Goal: Transaction & Acquisition: Purchase product/service

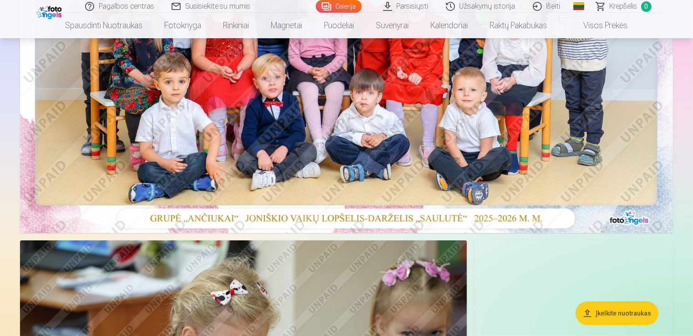
scroll to position [318, 0]
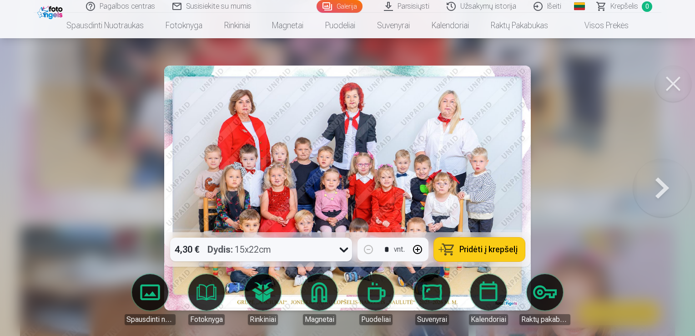
click at [478, 253] on span "Pridėti į krepšelį" at bounding box center [488, 249] width 58 height 8
click at [664, 190] on button at bounding box center [662, 188] width 58 height 70
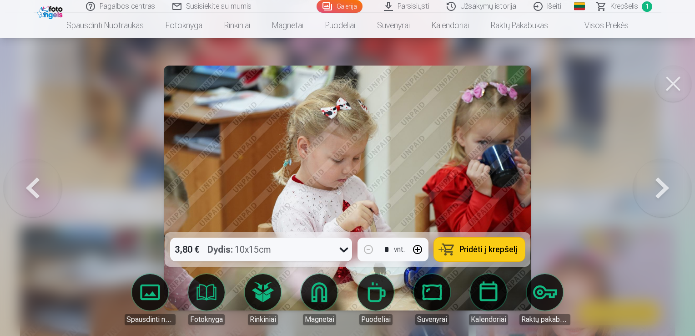
click at [664, 190] on button at bounding box center [662, 188] width 58 height 70
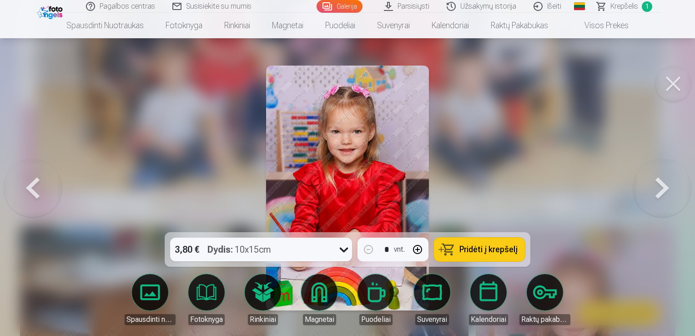
click at [664, 190] on button at bounding box center [662, 188] width 58 height 70
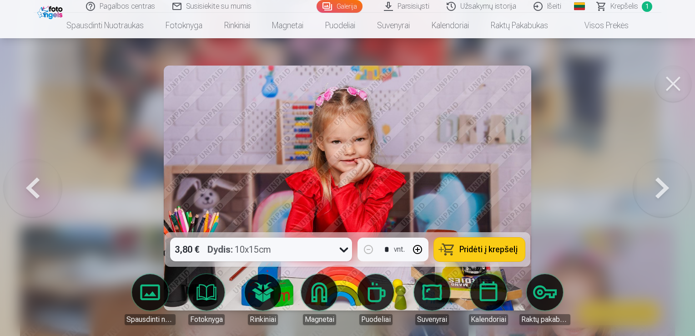
click at [664, 190] on button at bounding box center [662, 188] width 58 height 70
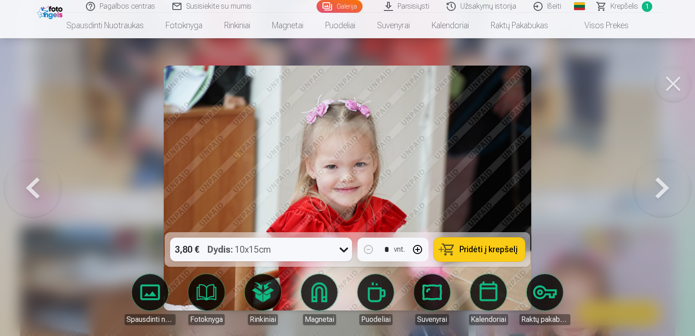
click at [664, 190] on button at bounding box center [662, 188] width 58 height 70
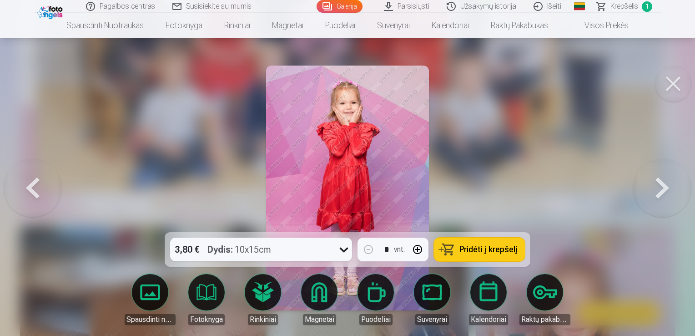
click at [35, 188] on button at bounding box center [33, 188] width 58 height 70
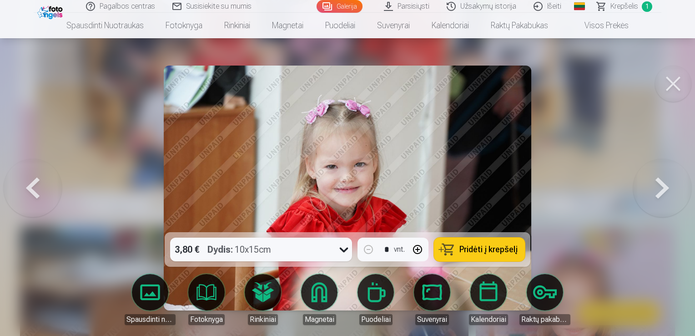
click at [643, 184] on button at bounding box center [662, 188] width 58 height 70
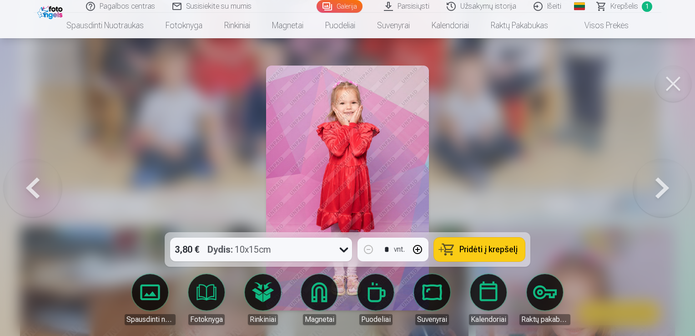
click at [671, 191] on button at bounding box center [662, 188] width 58 height 70
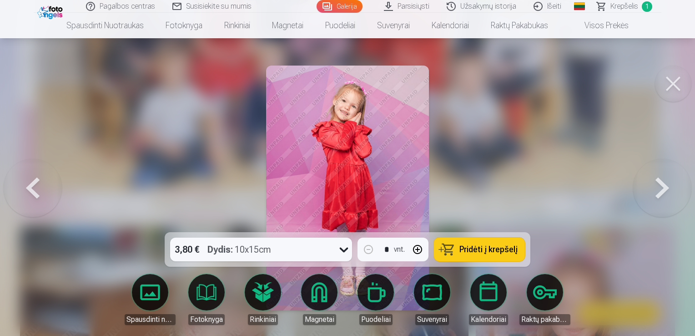
click at [669, 188] on button at bounding box center [662, 188] width 58 height 70
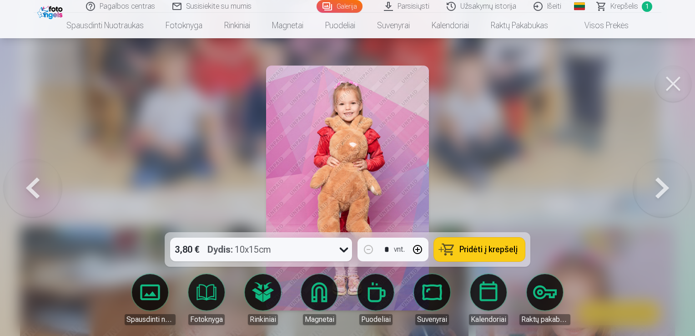
click at [669, 188] on button at bounding box center [662, 188] width 58 height 70
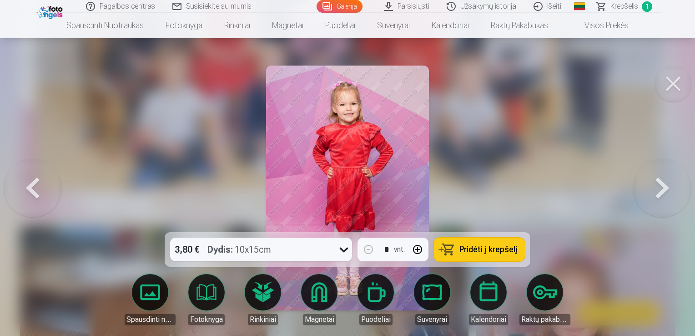
click at [669, 189] on button at bounding box center [662, 188] width 58 height 70
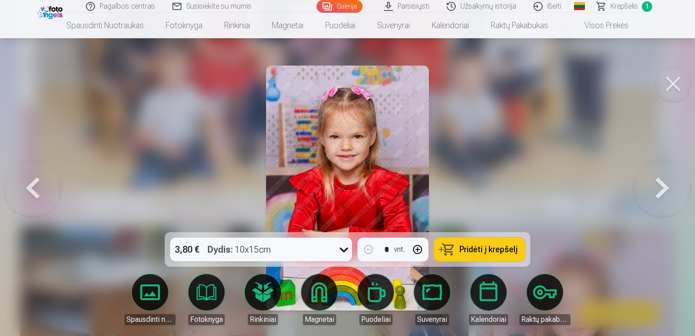
click at [669, 189] on button at bounding box center [662, 188] width 58 height 70
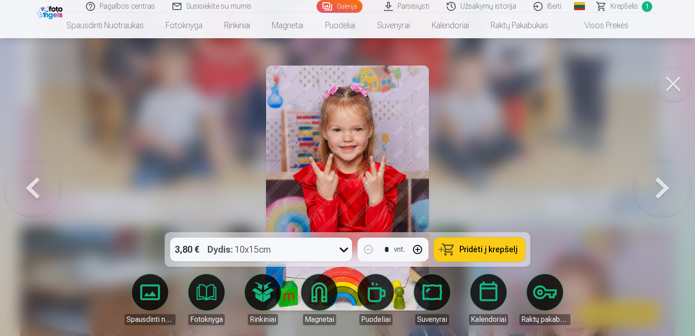
click at [669, 189] on button at bounding box center [662, 188] width 58 height 70
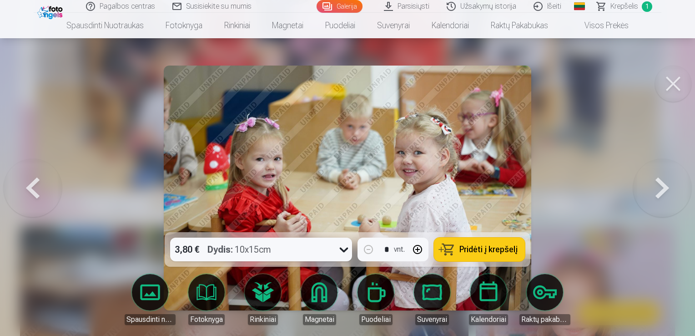
click at [669, 189] on button at bounding box center [662, 188] width 58 height 70
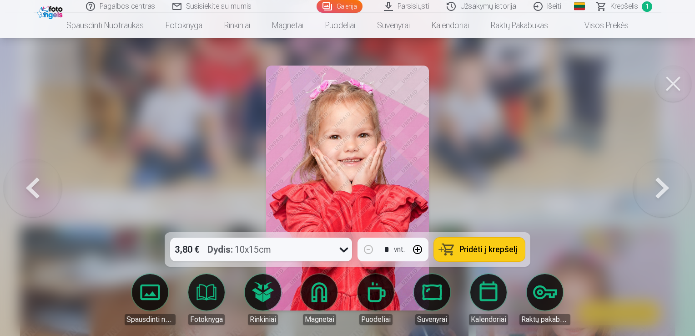
click at [669, 189] on button at bounding box center [662, 188] width 58 height 70
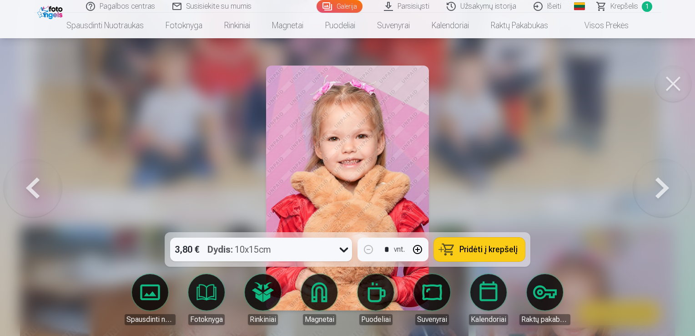
drag, startPoint x: 49, startPoint y: 184, endPoint x: 69, endPoint y: 193, distance: 21.8
click at [49, 185] on button at bounding box center [33, 188] width 58 height 70
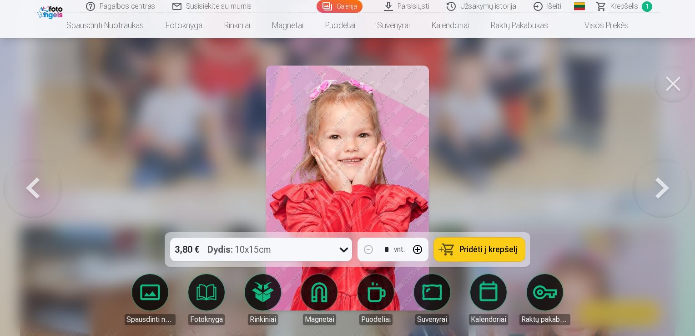
click at [41, 196] on button at bounding box center [33, 188] width 58 height 70
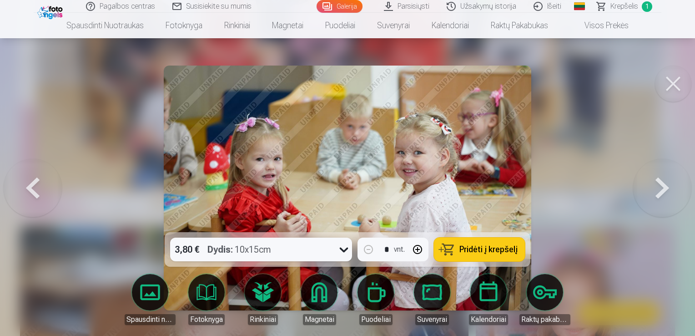
click at [664, 198] on button at bounding box center [662, 188] width 58 height 70
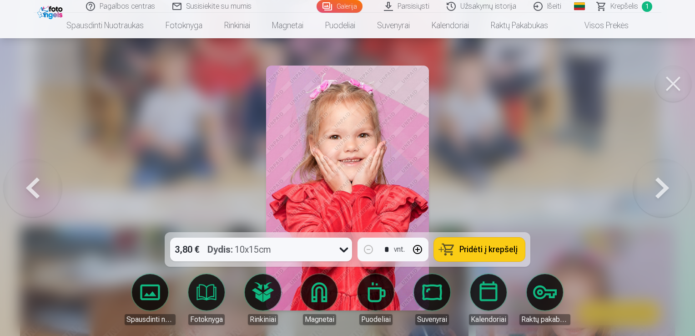
click at [664, 198] on button at bounding box center [662, 188] width 58 height 70
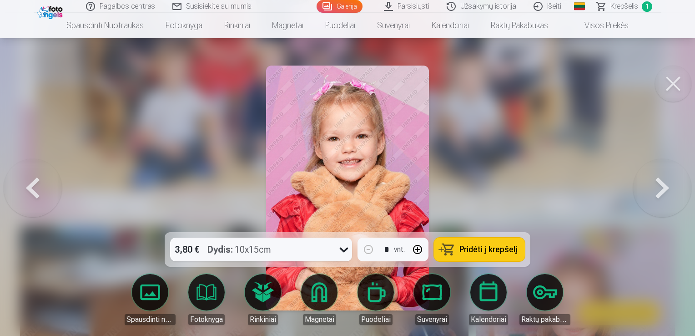
click at [664, 198] on button at bounding box center [662, 188] width 58 height 70
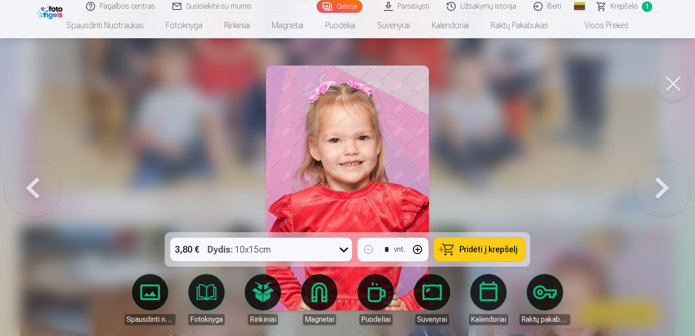
click at [664, 198] on button at bounding box center [662, 188] width 58 height 70
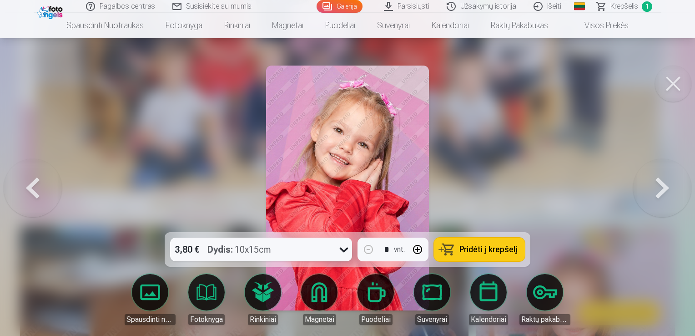
click at [664, 198] on button at bounding box center [662, 188] width 58 height 70
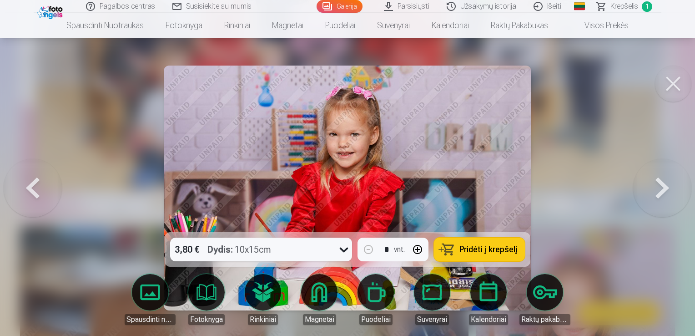
click at [24, 184] on button at bounding box center [33, 188] width 58 height 70
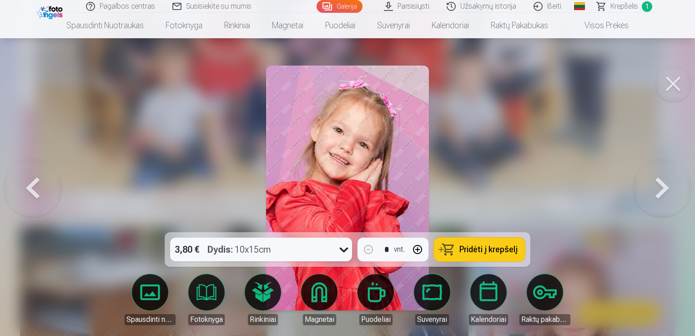
click at [667, 191] on button at bounding box center [662, 188] width 58 height 70
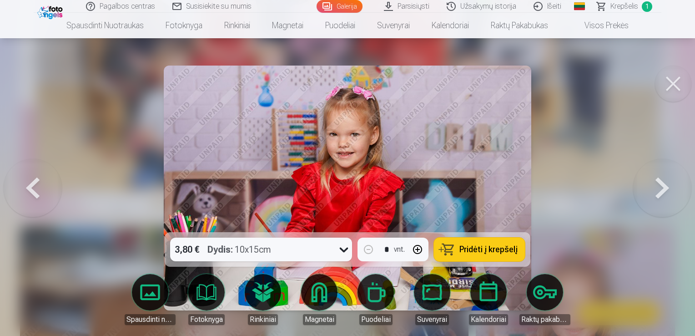
click at [667, 191] on button at bounding box center [662, 188] width 58 height 70
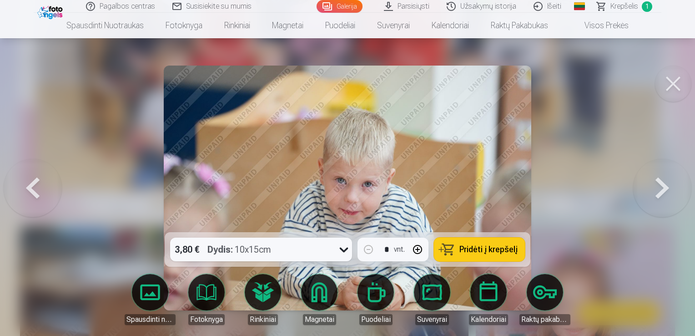
click at [662, 188] on button at bounding box center [662, 188] width 58 height 70
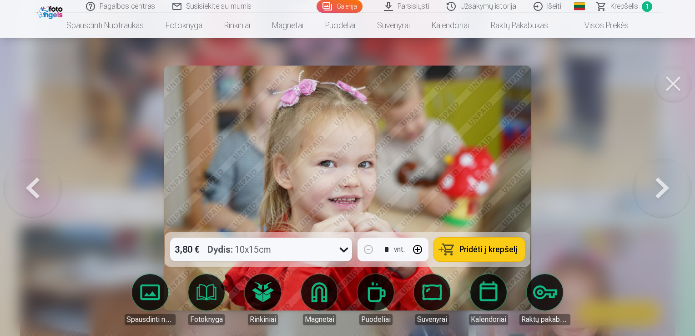
click at [662, 188] on button at bounding box center [662, 188] width 58 height 70
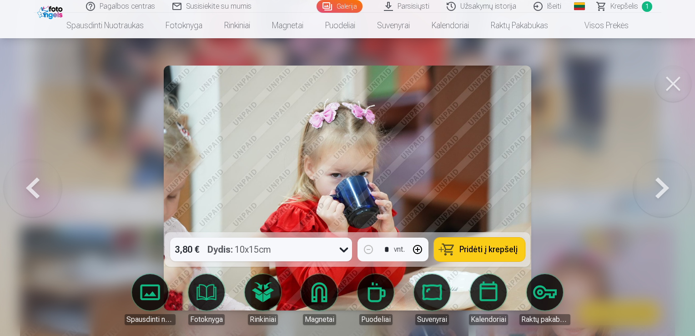
click at [662, 188] on button at bounding box center [662, 188] width 58 height 70
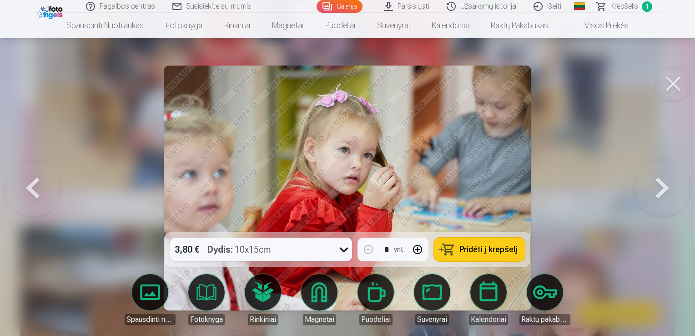
click at [662, 188] on button at bounding box center [662, 188] width 58 height 70
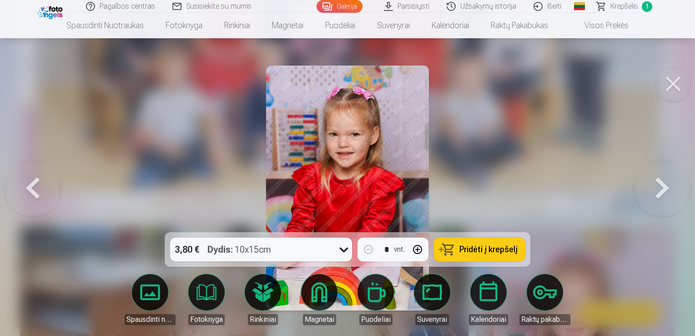
click at [662, 188] on button at bounding box center [662, 188] width 58 height 70
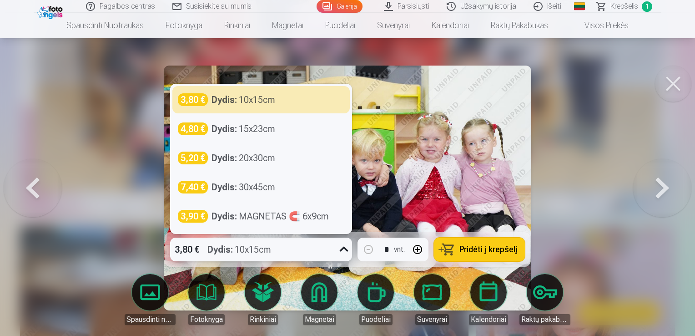
click at [343, 249] on icon at bounding box center [344, 249] width 15 height 15
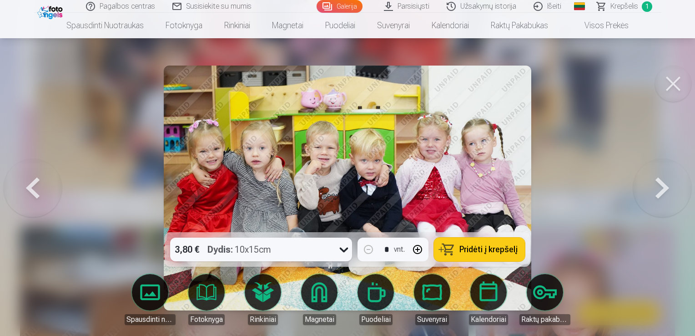
click at [586, 162] on div at bounding box center [347, 168] width 695 height 336
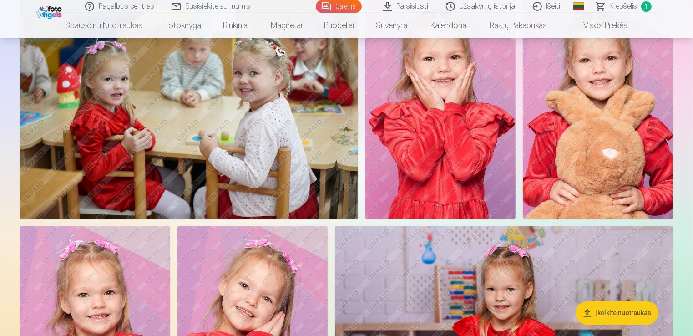
scroll to position [1910, 0]
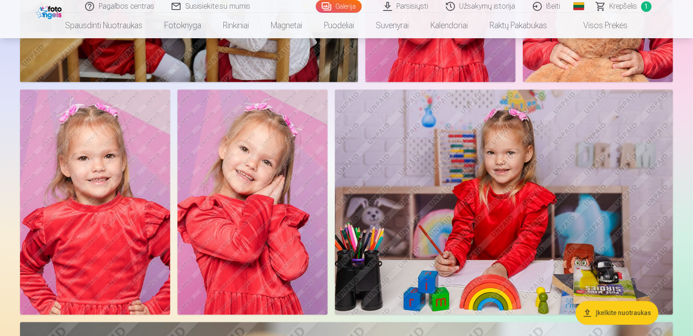
click at [272, 215] on img at bounding box center [252, 201] width 150 height 225
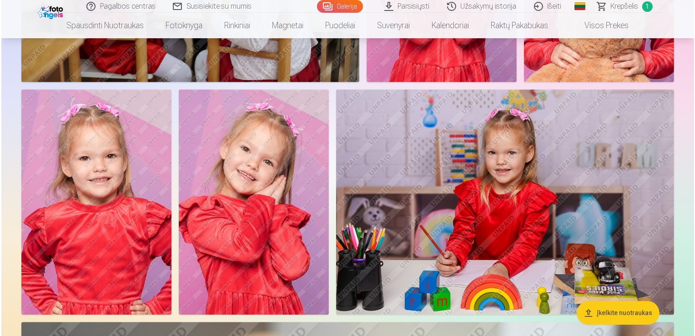
scroll to position [1916, 0]
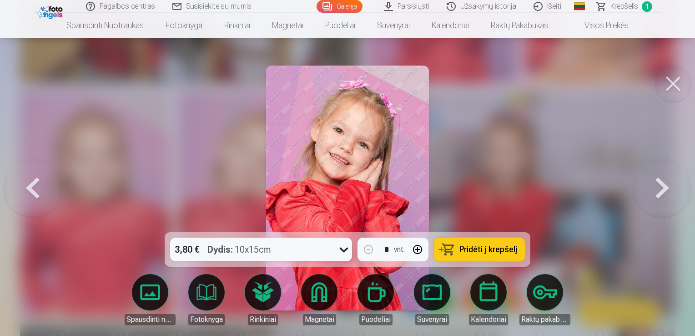
click at [315, 303] on link "Magnetai" at bounding box center [319, 299] width 51 height 51
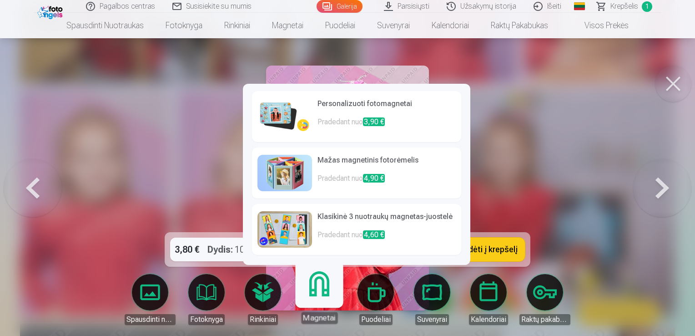
click at [350, 214] on h6 "Klasikinė 3 nuotraukų magnetas-juostelė" at bounding box center [386, 220] width 138 height 18
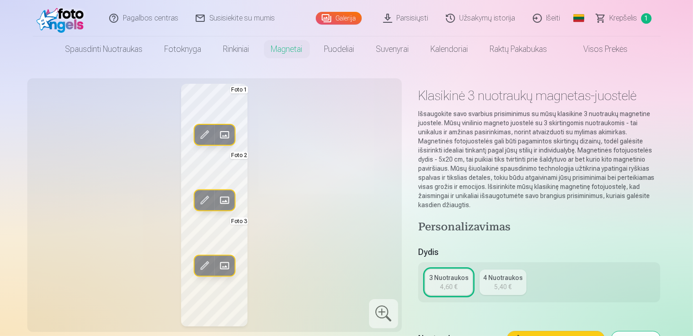
click at [224, 200] on span at bounding box center [224, 200] width 15 height 15
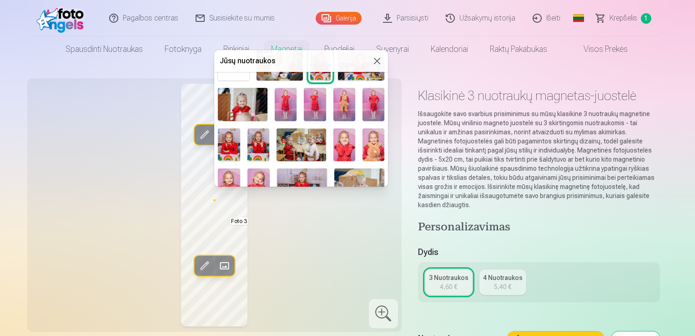
scroll to position [45, 0]
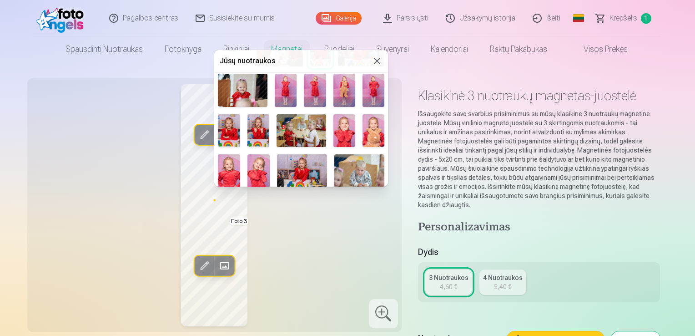
click at [344, 94] on img at bounding box center [344, 90] width 22 height 33
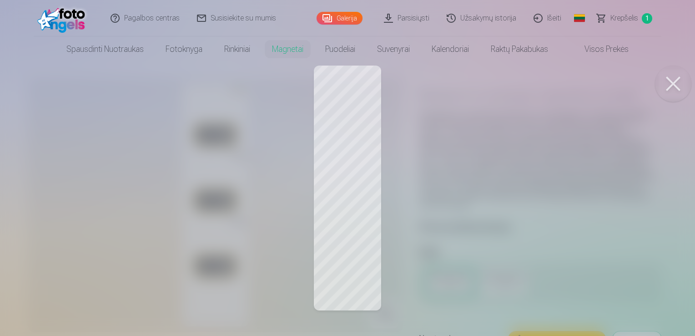
click at [360, 216] on div at bounding box center [347, 168] width 695 height 336
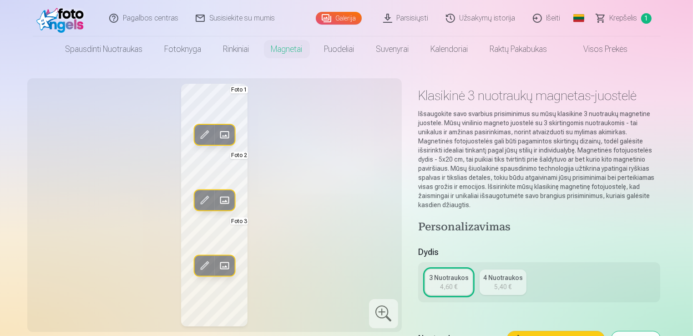
click at [222, 263] on span at bounding box center [224, 265] width 15 height 15
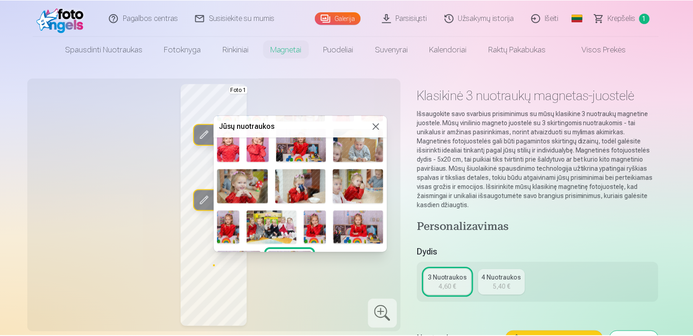
scroll to position [165, 0]
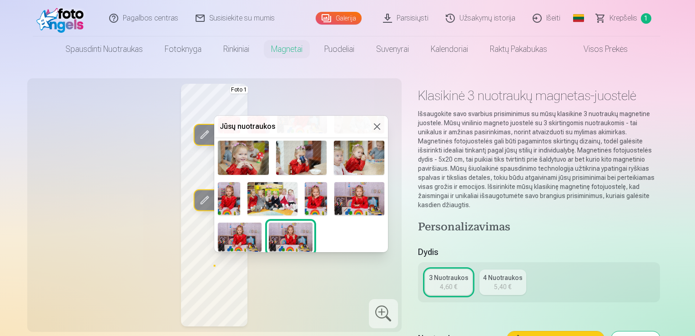
click at [372, 125] on button at bounding box center [377, 126] width 11 height 11
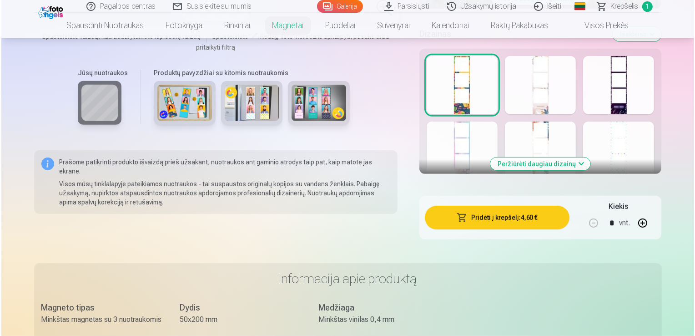
scroll to position [500, 0]
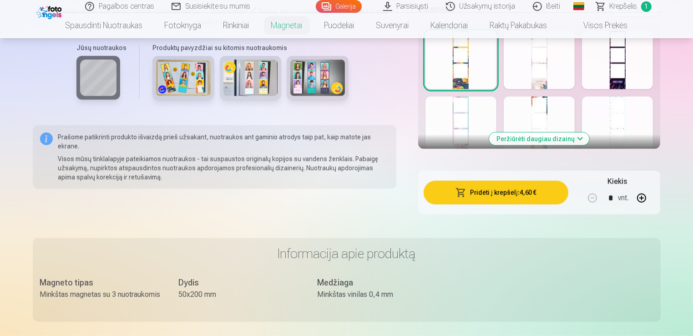
click at [512, 186] on button "Pridėti į krepšelį : 4,60 €" at bounding box center [495, 193] width 145 height 24
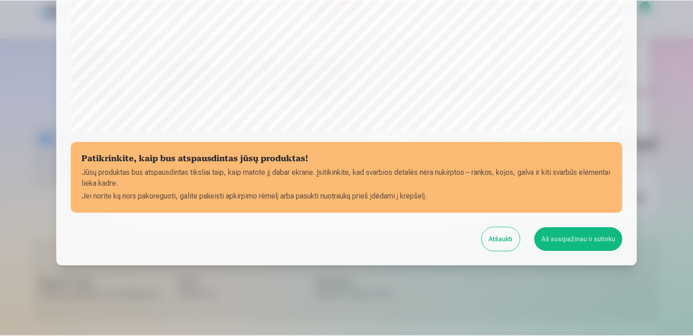
scroll to position [319, 0]
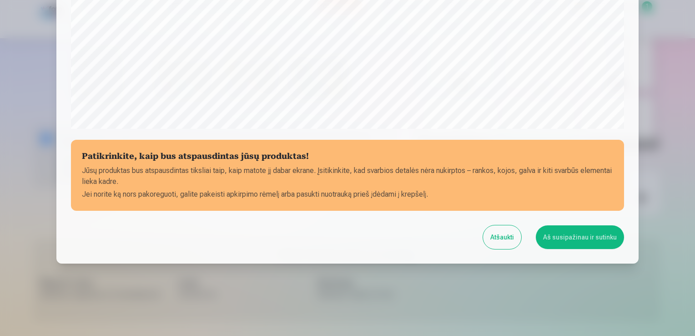
click at [495, 234] on button "Atšaukti" at bounding box center [502, 237] width 38 height 24
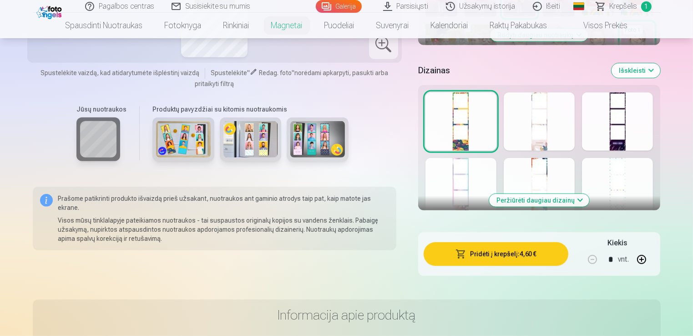
scroll to position [364, 0]
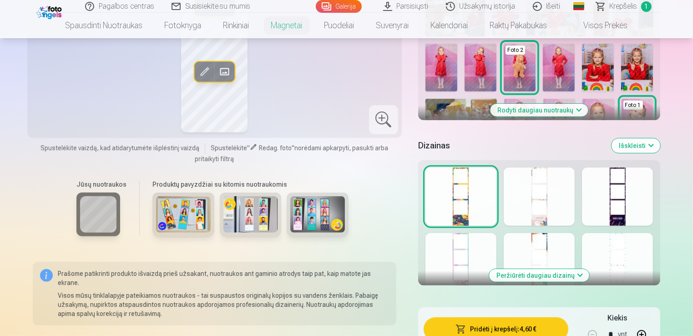
click at [247, 206] on img at bounding box center [250, 214] width 55 height 36
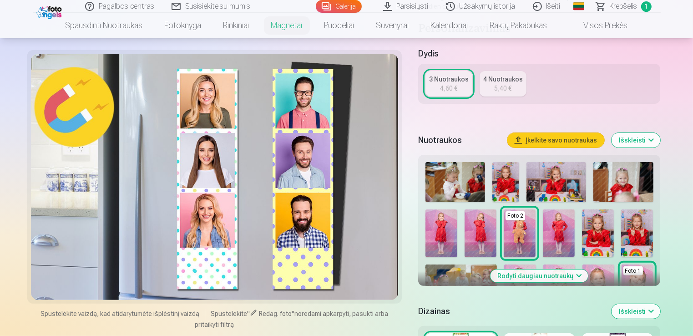
scroll to position [273, 0]
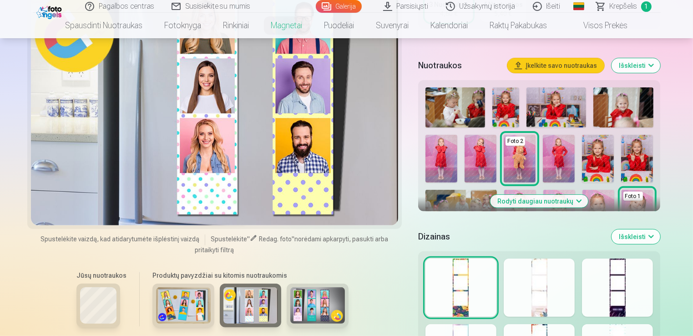
click at [191, 290] on img at bounding box center [183, 305] width 55 height 36
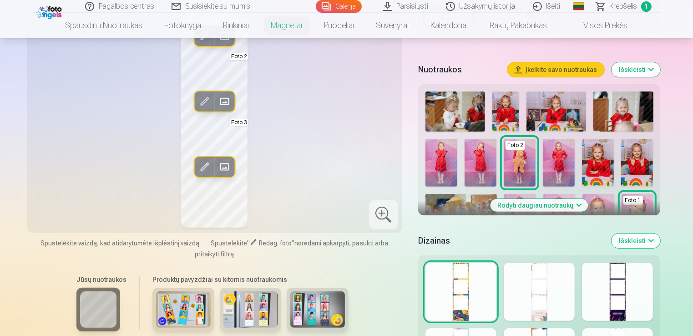
scroll to position [318, 0]
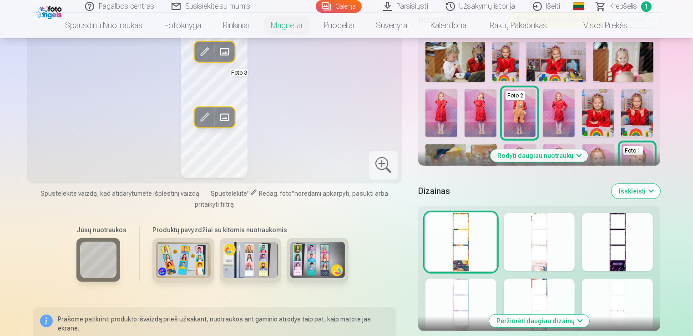
click at [327, 264] on img at bounding box center [317, 259] width 55 height 36
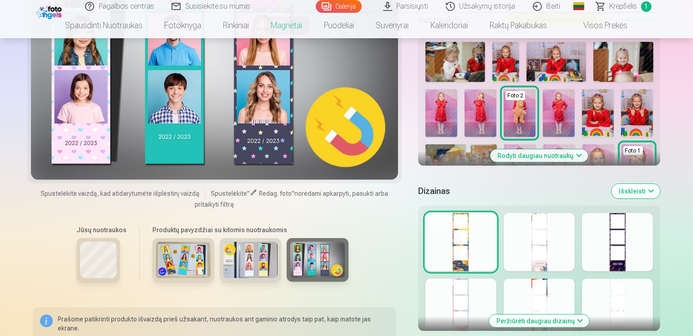
click at [282, 152] on div at bounding box center [214, 57] width 367 height 246
click at [183, 136] on div at bounding box center [214, 57] width 367 height 246
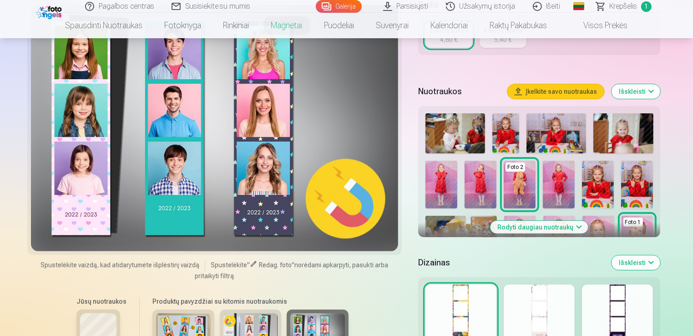
scroll to position [182, 0]
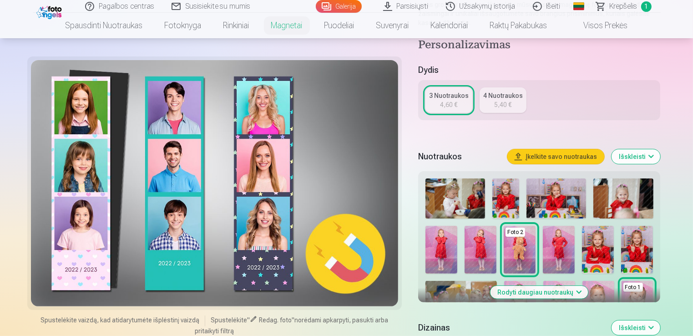
click at [78, 272] on div at bounding box center [214, 183] width 367 height 246
click at [80, 274] on div at bounding box center [214, 183] width 367 height 246
click at [81, 274] on div at bounding box center [214, 183] width 367 height 246
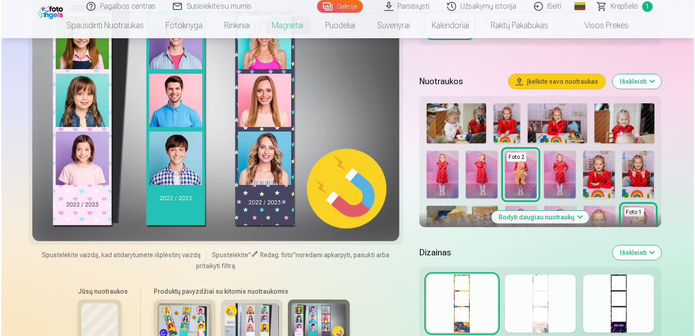
scroll to position [318, 0]
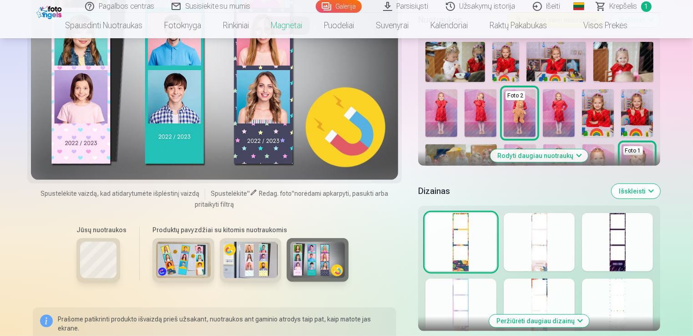
click at [221, 204] on span "norėdami apkarpyti, pasukti arba pritaikyti filtrą" at bounding box center [291, 199] width 193 height 18
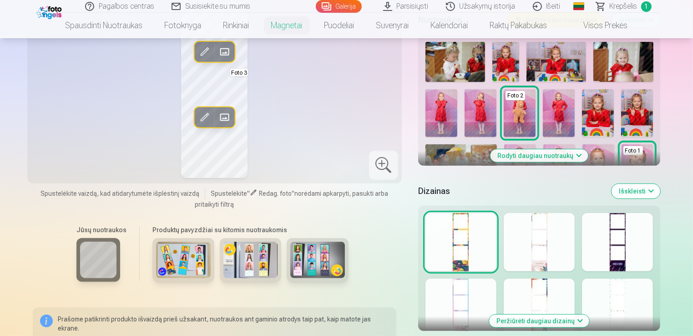
click at [205, 116] on span at bounding box center [204, 117] width 15 height 15
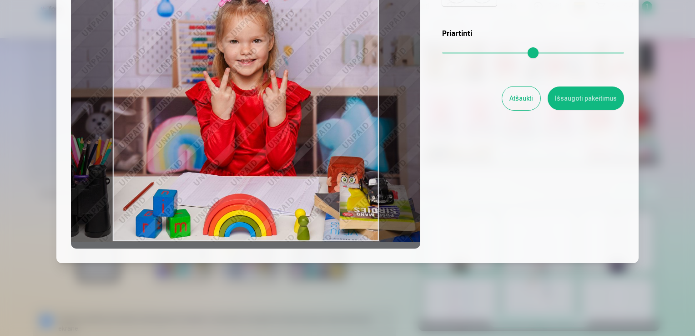
scroll to position [0, 0]
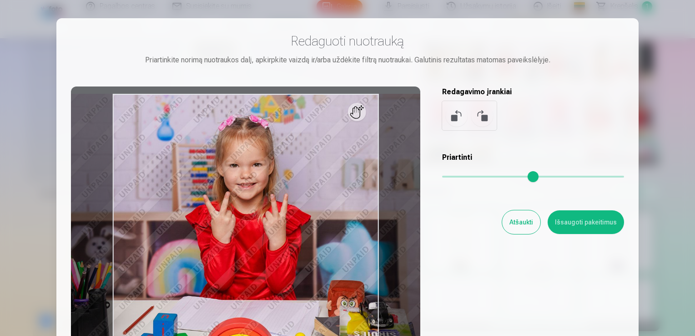
click at [532, 226] on button "Atšaukti" at bounding box center [521, 222] width 38 height 24
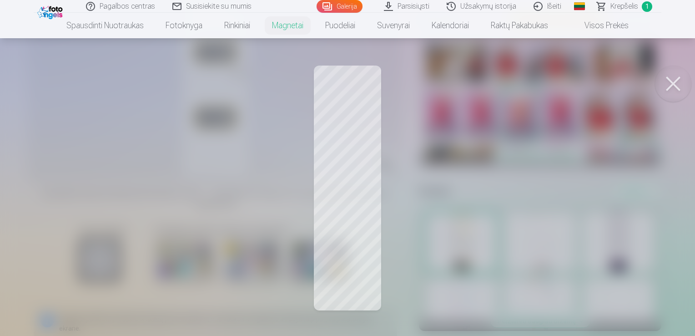
click at [376, 272] on div at bounding box center [347, 168] width 695 height 336
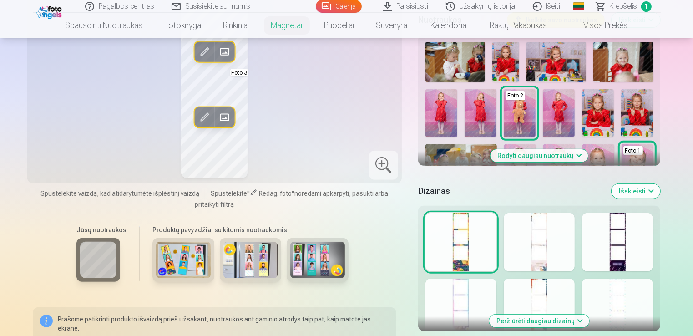
click at [230, 116] on span at bounding box center [224, 117] width 15 height 15
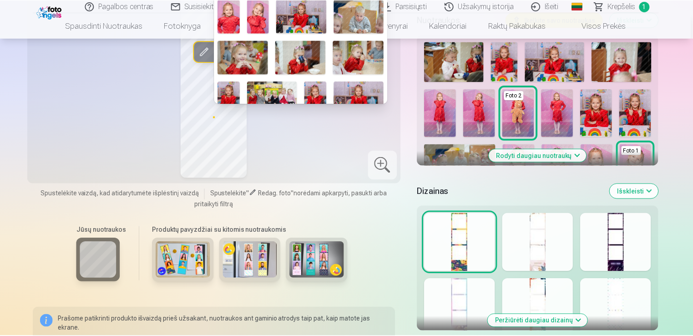
scroll to position [29, 0]
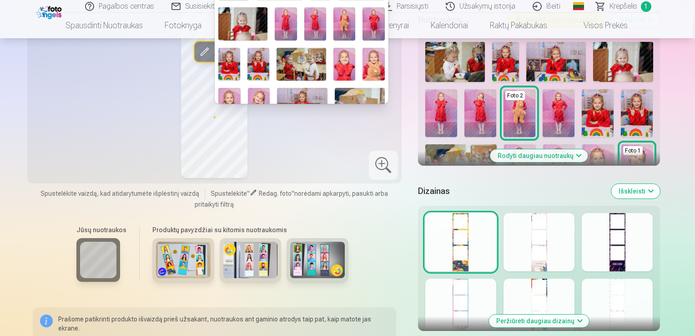
click at [336, 141] on div at bounding box center [347, 168] width 695 height 336
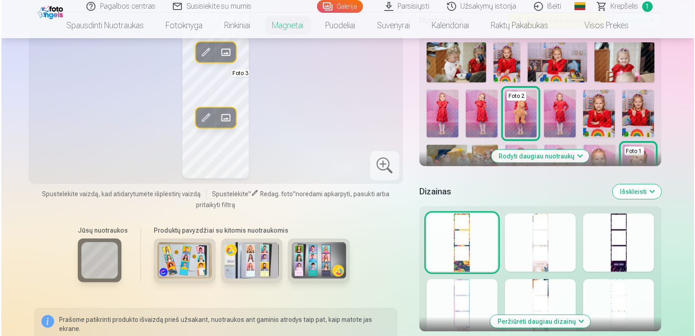
scroll to position [318, 0]
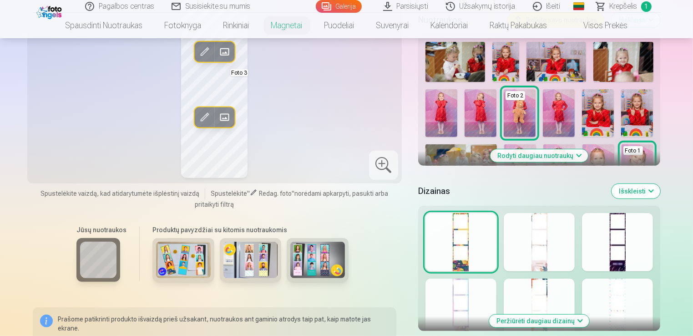
click at [251, 194] on span at bounding box center [253, 192] width 7 height 7
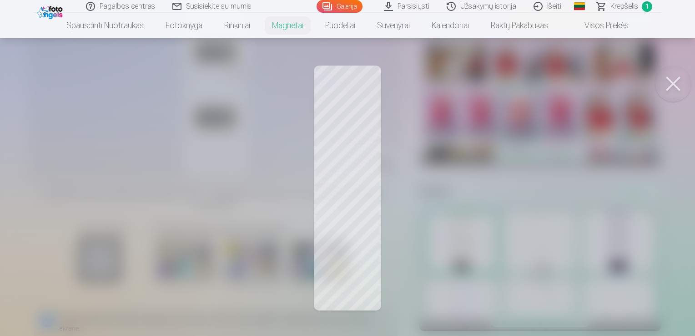
click at [198, 145] on div at bounding box center [347, 168] width 695 height 336
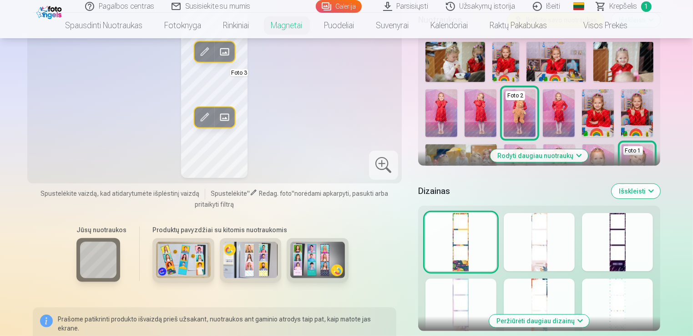
click at [206, 110] on span at bounding box center [204, 117] width 15 height 15
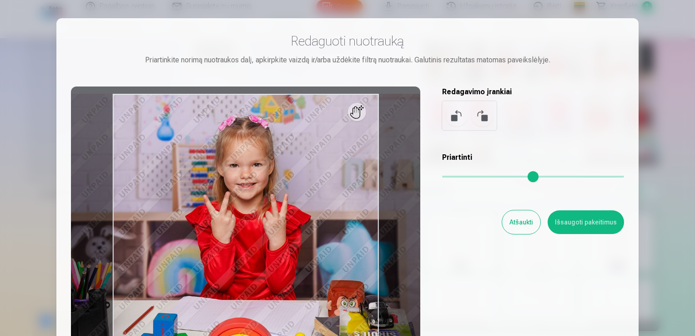
click at [483, 112] on button at bounding box center [482, 116] width 22 height 22
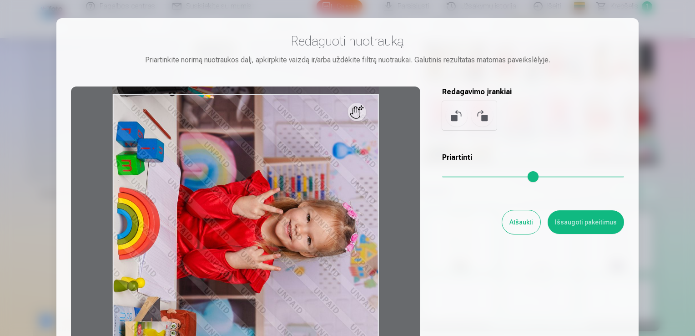
click at [483, 112] on button at bounding box center [482, 116] width 22 height 22
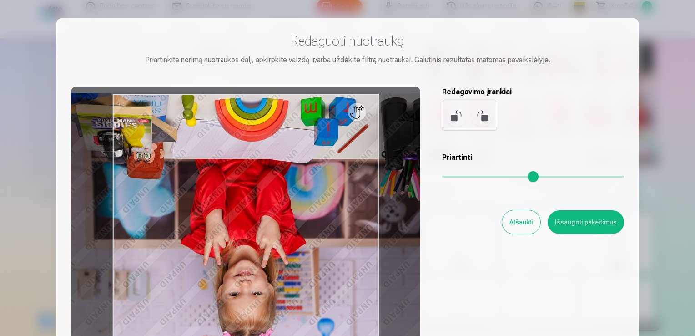
click at [483, 112] on button at bounding box center [482, 116] width 22 height 22
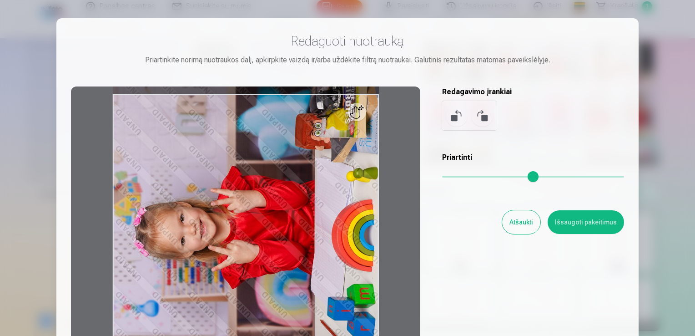
click at [483, 112] on button at bounding box center [482, 116] width 22 height 22
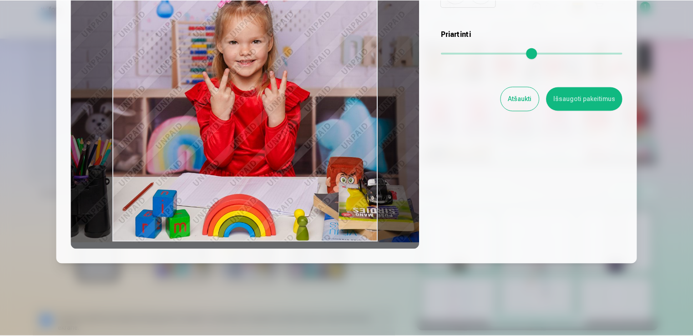
scroll to position [124, 0]
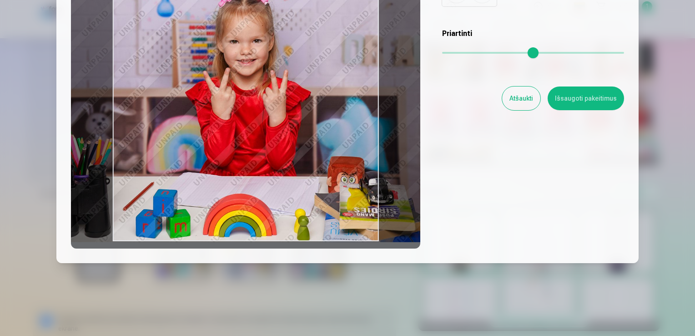
click at [523, 92] on button "Atšaukti" at bounding box center [521, 98] width 38 height 24
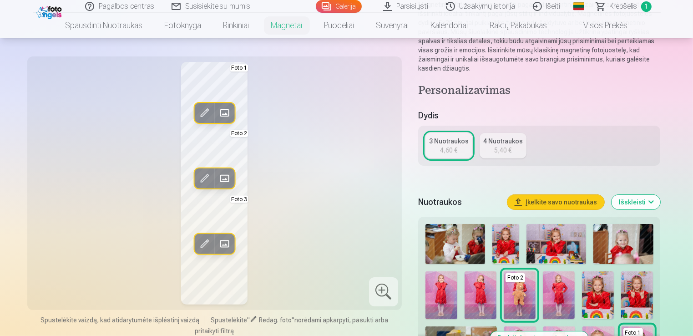
scroll to position [0, 0]
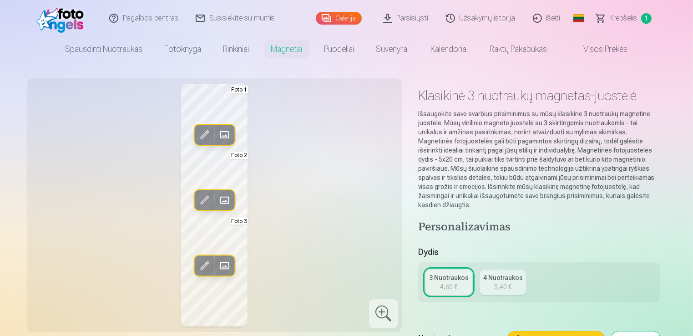
click at [494, 282] on link "4 Nuotraukos 5,40 €" at bounding box center [502, 281] width 47 height 25
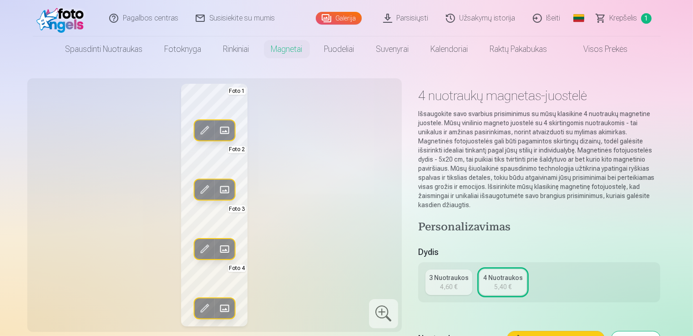
click at [459, 273] on div "3 Nuotraukos" at bounding box center [449, 277] width 40 height 9
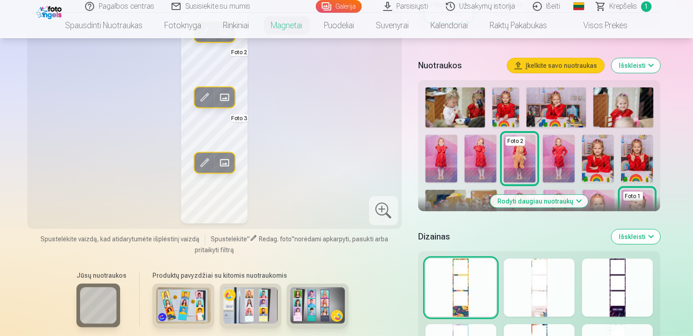
scroll to position [364, 0]
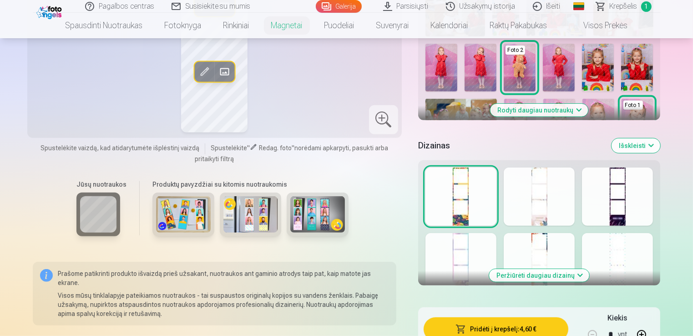
click at [582, 269] on button "Peržiūrėti daugiau dizainų" at bounding box center [539, 275] width 100 height 13
click at [582, 267] on div at bounding box center [617, 262] width 71 height 58
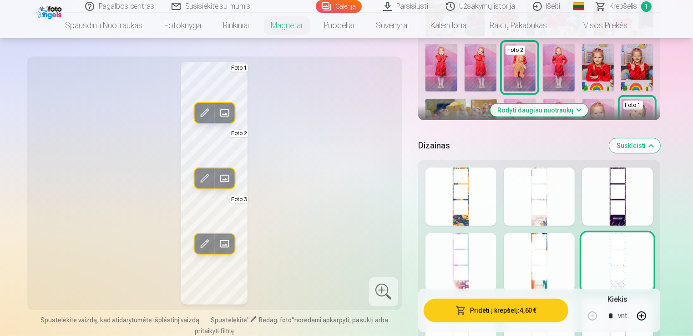
click at [471, 253] on div at bounding box center [460, 262] width 71 height 58
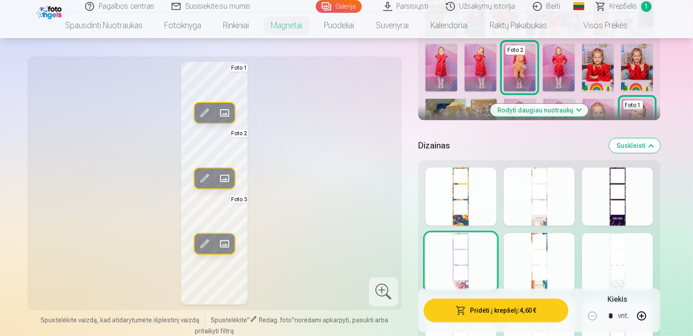
click at [524, 251] on div at bounding box center [538, 262] width 71 height 58
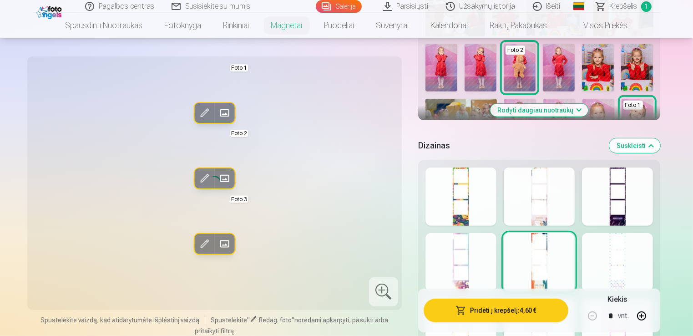
click at [537, 182] on div at bounding box center [538, 196] width 71 height 58
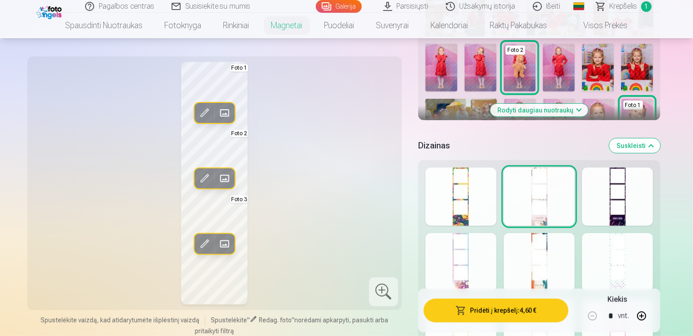
click at [627, 182] on div at bounding box center [617, 196] width 71 height 58
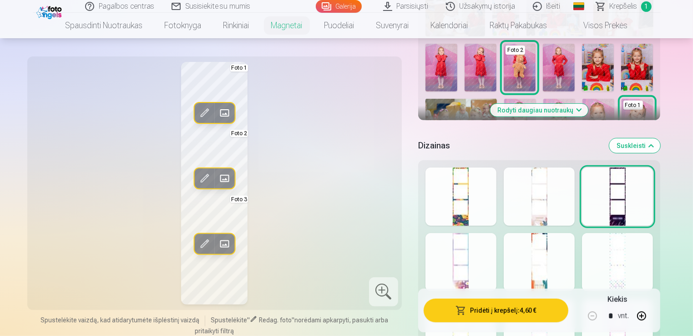
click at [613, 241] on div at bounding box center [617, 262] width 71 height 58
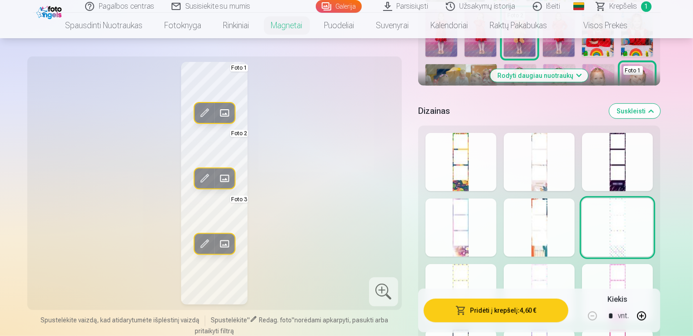
scroll to position [455, 0]
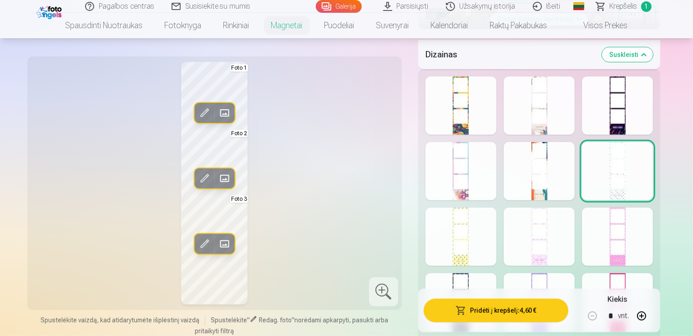
click at [529, 247] on div at bounding box center [538, 236] width 71 height 58
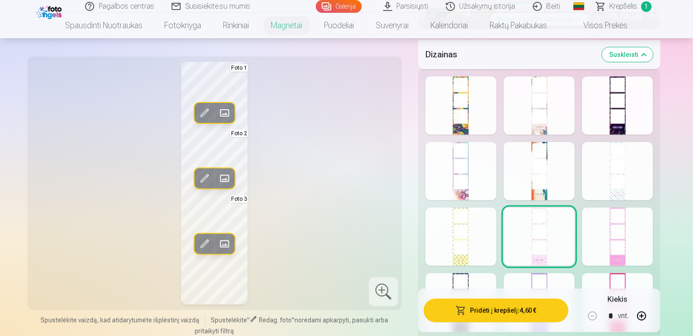
click at [629, 232] on div at bounding box center [617, 236] width 71 height 58
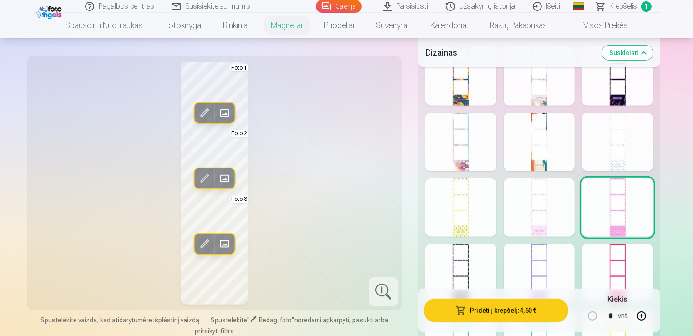
scroll to position [500, 0]
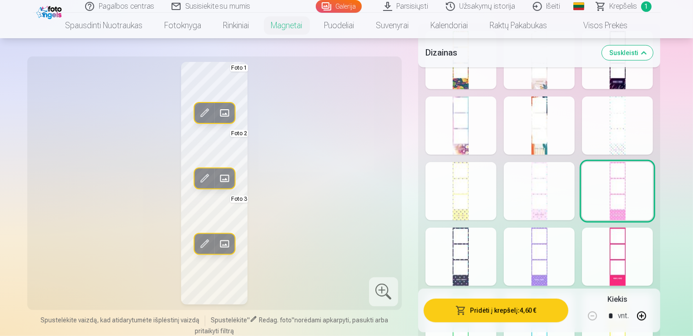
click at [602, 247] on div at bounding box center [617, 256] width 71 height 58
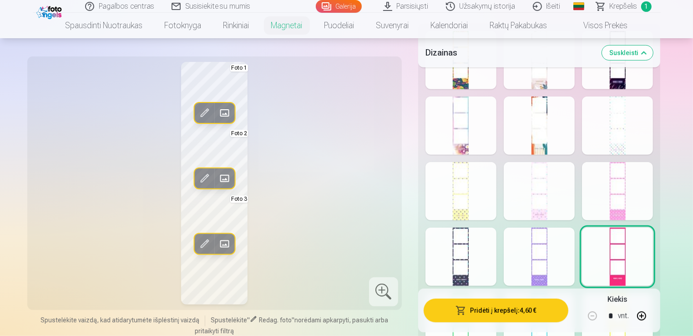
click at [558, 244] on div at bounding box center [538, 256] width 71 height 58
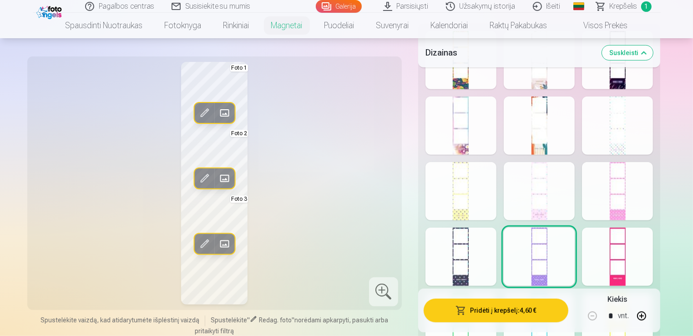
click at [472, 242] on div at bounding box center [460, 256] width 71 height 58
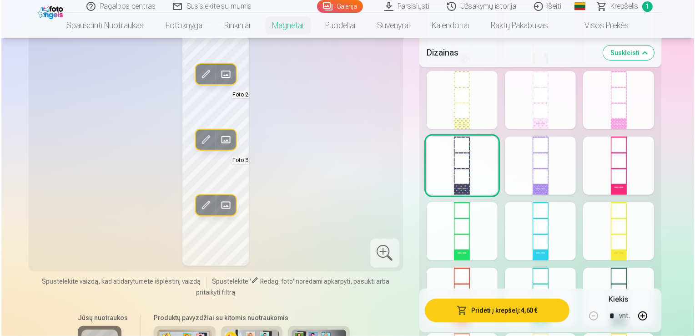
scroll to position [546, 0]
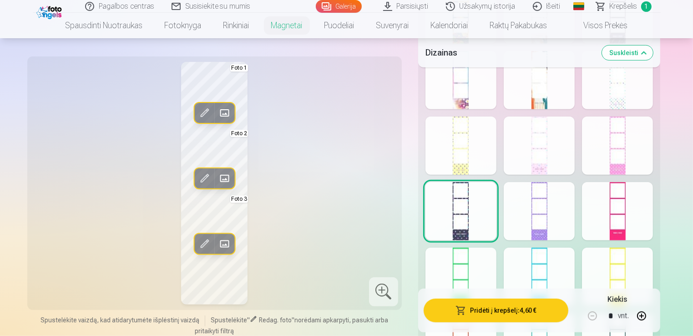
click at [542, 152] on div at bounding box center [538, 145] width 71 height 58
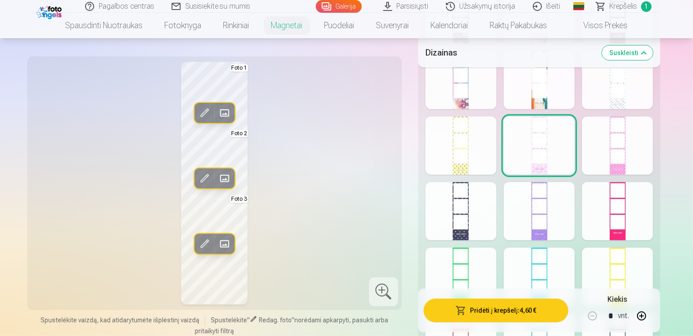
click at [630, 192] on div at bounding box center [617, 211] width 71 height 58
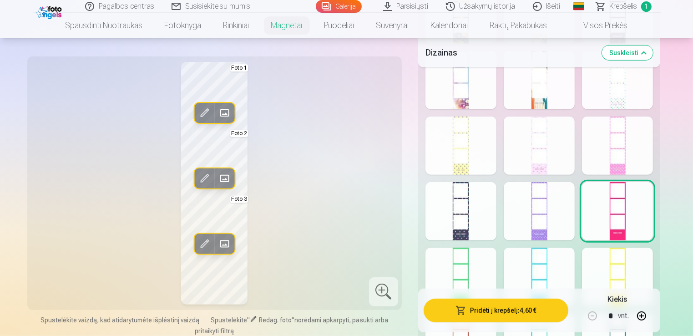
click at [506, 307] on button "Pridėti į krepšelį : 4,60 €" at bounding box center [495, 310] width 145 height 24
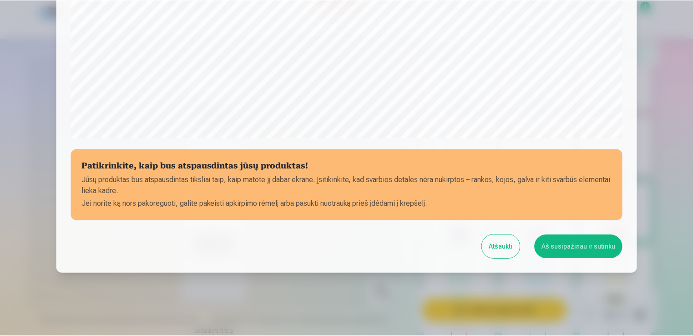
scroll to position [319, 0]
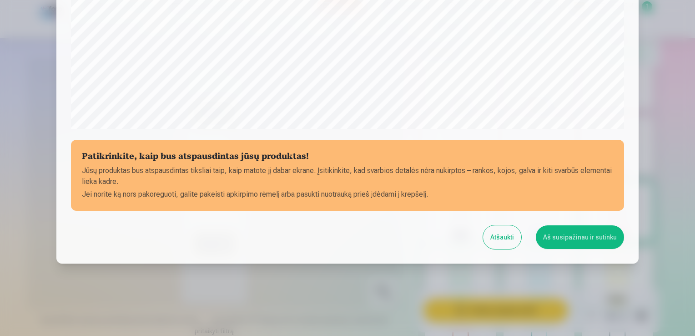
click at [564, 237] on button "Aš susipažinau ir sutinku" at bounding box center [580, 237] width 88 height 24
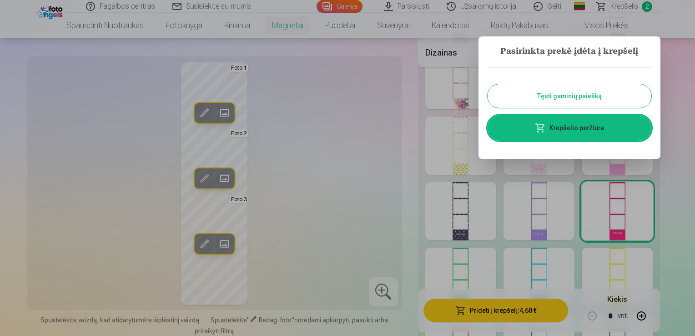
click at [570, 97] on button "Tęsti gaminių paiešką" at bounding box center [570, 96] width 164 height 24
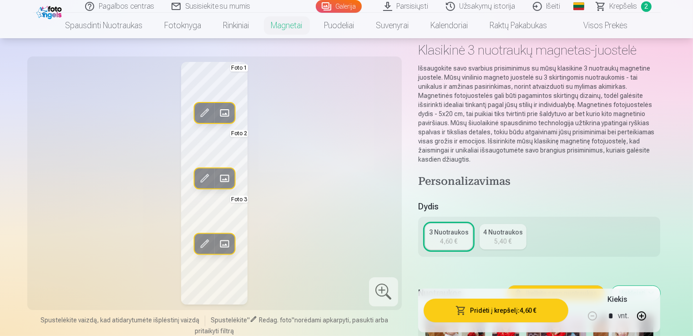
scroll to position [0, 0]
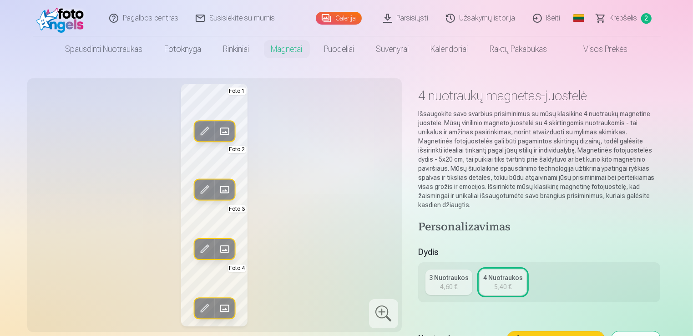
click at [338, 20] on link "Galerija" at bounding box center [339, 18] width 46 height 13
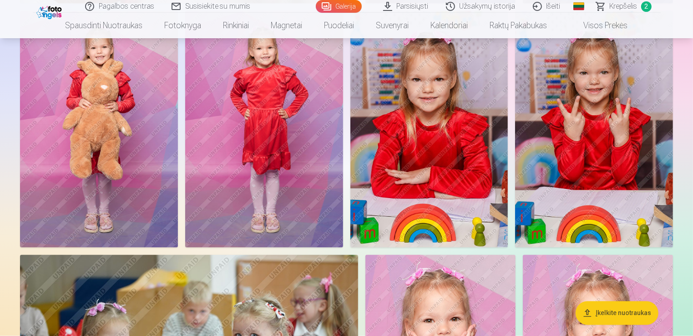
scroll to position [1455, 0]
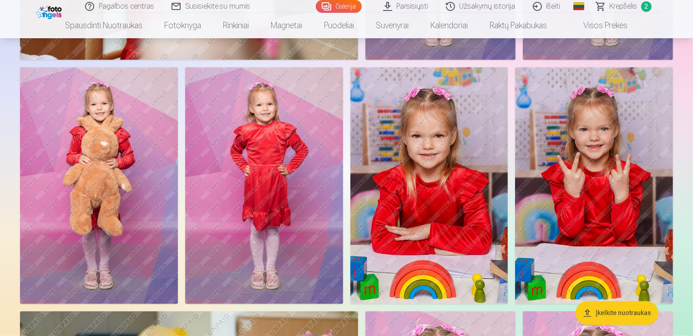
click at [272, 157] on img at bounding box center [264, 185] width 158 height 236
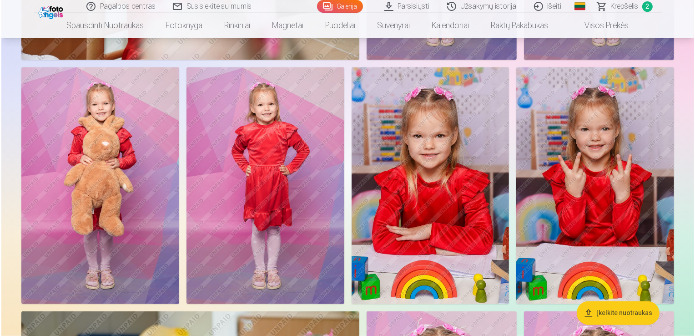
scroll to position [1459, 0]
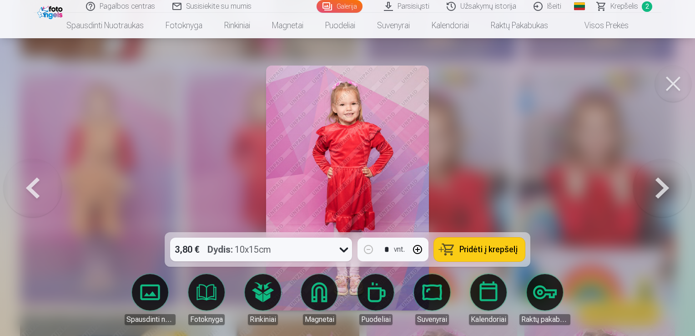
click at [369, 141] on img at bounding box center [347, 187] width 163 height 245
click at [533, 178] on div at bounding box center [347, 168] width 695 height 336
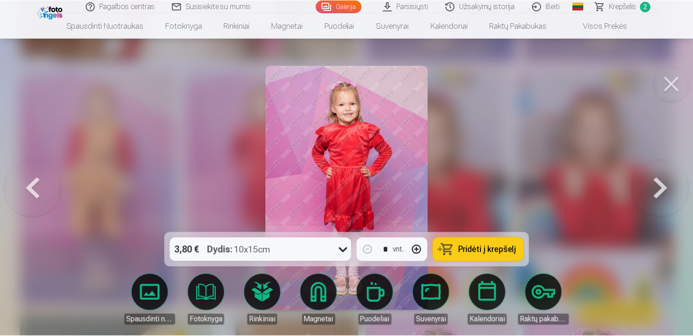
scroll to position [1455, 0]
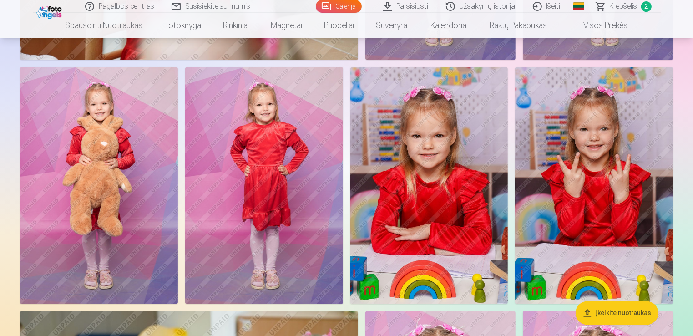
click at [474, 181] on img at bounding box center [429, 185] width 158 height 236
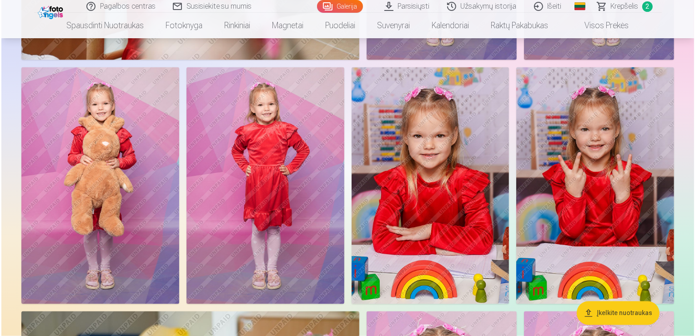
scroll to position [1459, 0]
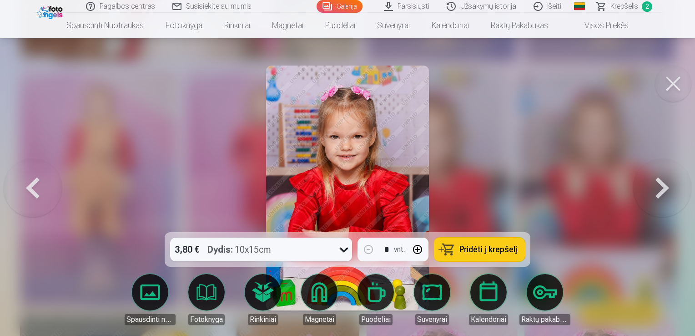
click at [655, 181] on button at bounding box center [662, 188] width 58 height 70
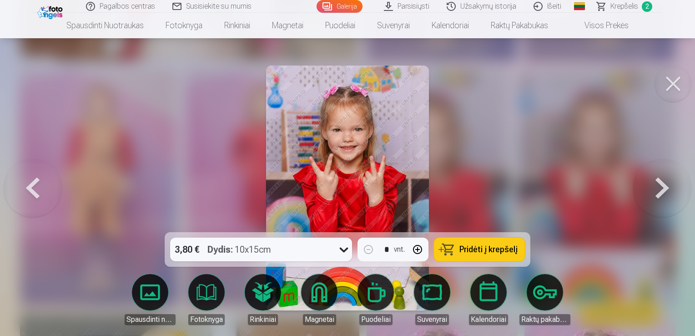
click at [655, 181] on button at bounding box center [662, 188] width 58 height 70
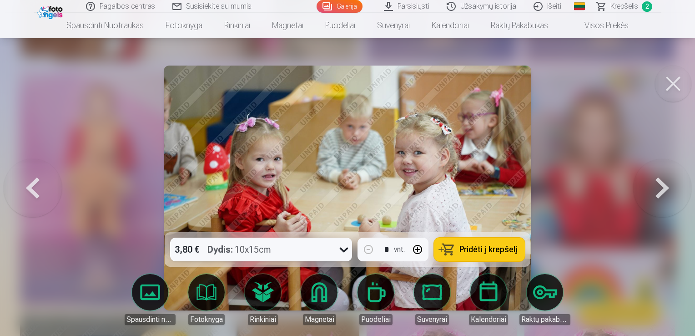
click at [655, 184] on button at bounding box center [662, 188] width 58 height 70
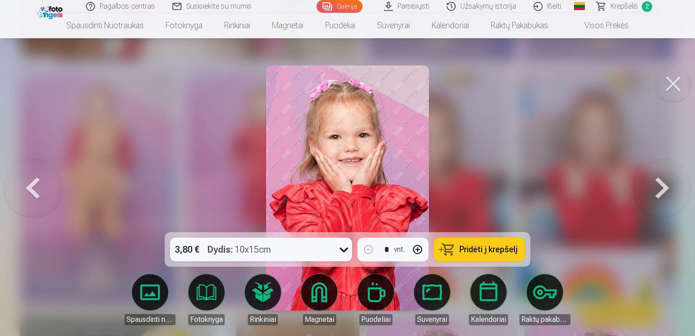
click at [651, 181] on button at bounding box center [662, 188] width 58 height 70
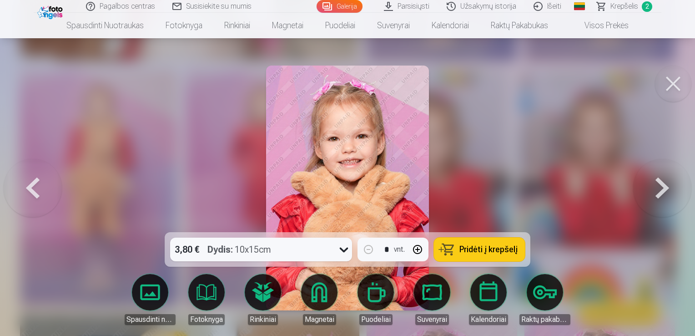
click at [651, 180] on button at bounding box center [662, 188] width 58 height 70
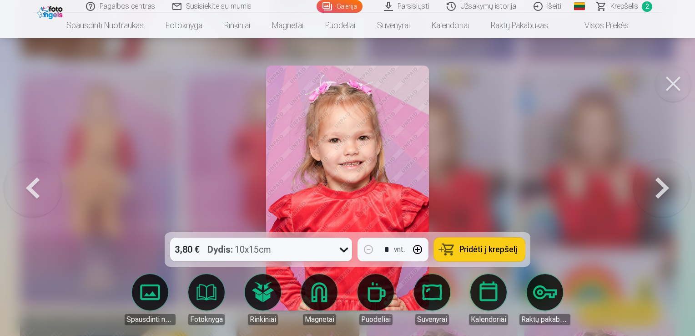
click at [651, 180] on button at bounding box center [662, 188] width 58 height 70
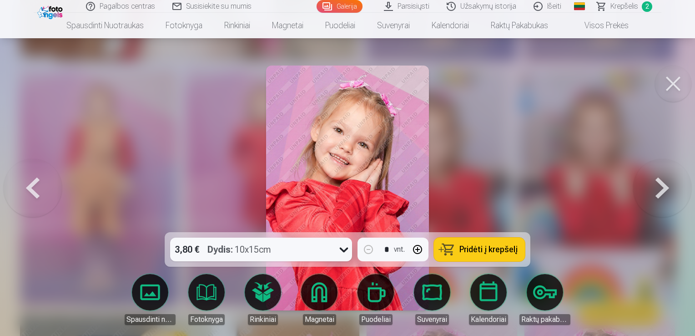
click at [651, 180] on button at bounding box center [662, 188] width 58 height 70
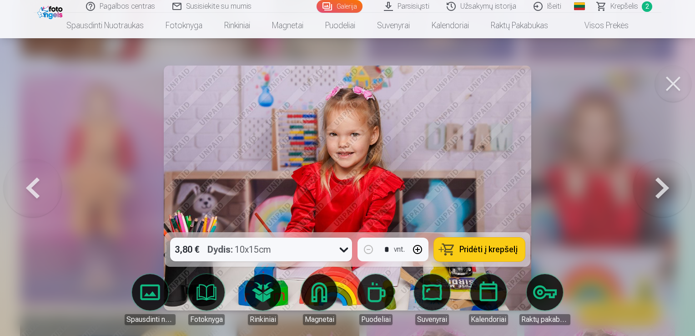
click at [651, 181] on button at bounding box center [662, 188] width 58 height 70
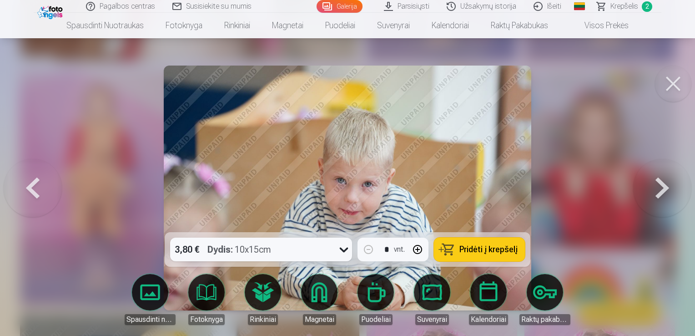
drag, startPoint x: 674, startPoint y: 79, endPoint x: 659, endPoint y: 86, distance: 16.3
click at [674, 79] on button at bounding box center [673, 83] width 36 height 36
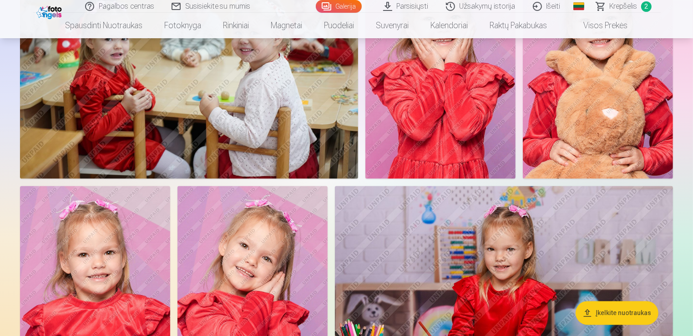
scroll to position [1910, 0]
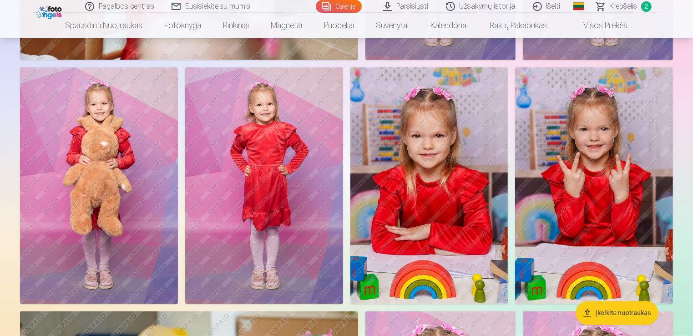
click at [278, 156] on img at bounding box center [264, 185] width 158 height 236
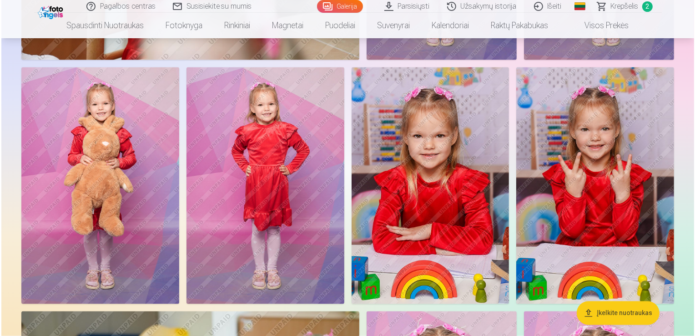
scroll to position [1459, 0]
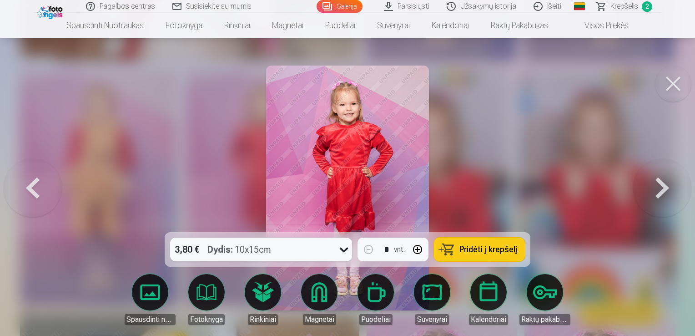
click at [476, 248] on span "Pridėti į krepšelį" at bounding box center [488, 249] width 58 height 8
click at [622, 7] on span "Krepšelis" at bounding box center [624, 6] width 28 height 11
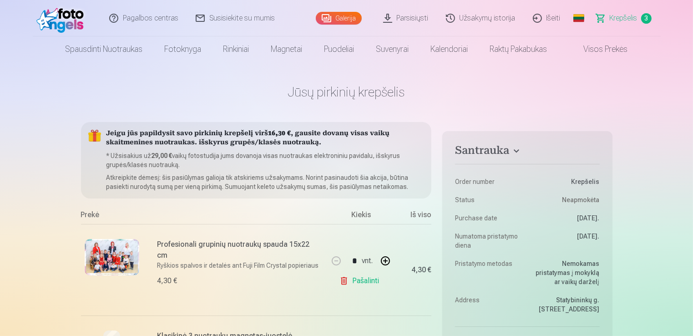
click at [345, 17] on link "Galerija" at bounding box center [339, 18] width 46 height 13
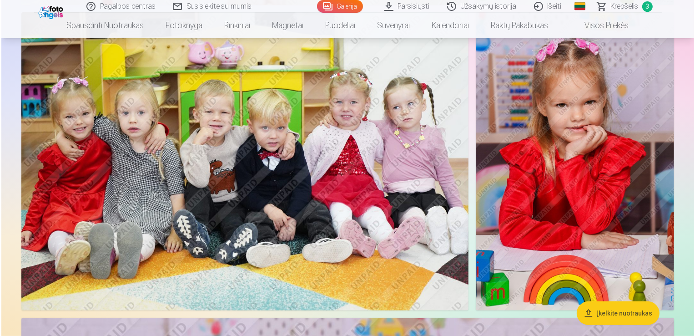
scroll to position [3866, 0]
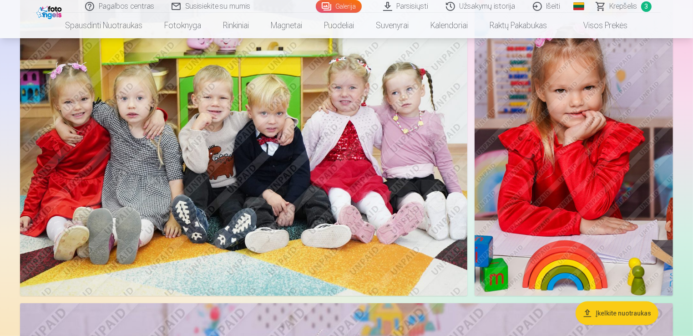
click at [347, 199] on img at bounding box center [243, 147] width 447 height 298
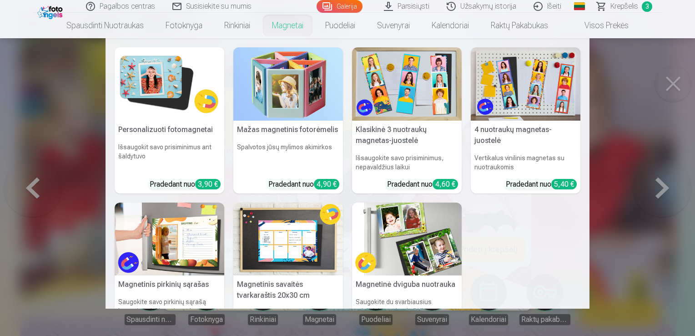
click at [523, 92] on img at bounding box center [526, 83] width 110 height 73
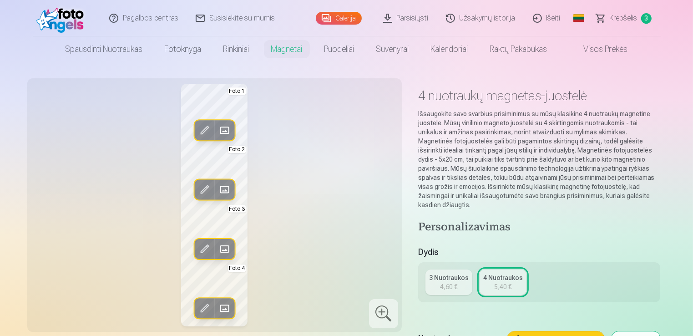
click at [442, 273] on div "3 Nuotraukos" at bounding box center [449, 277] width 40 height 9
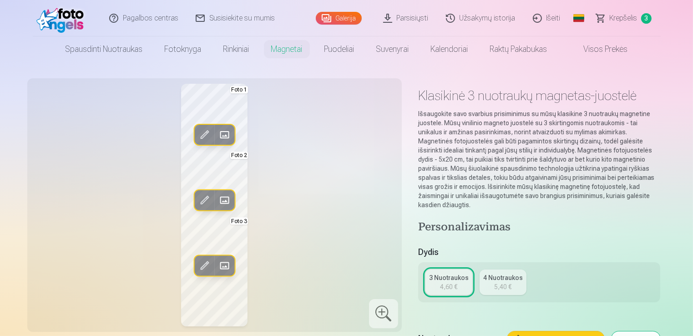
click at [629, 17] on span "Krepšelis" at bounding box center [623, 18] width 28 height 11
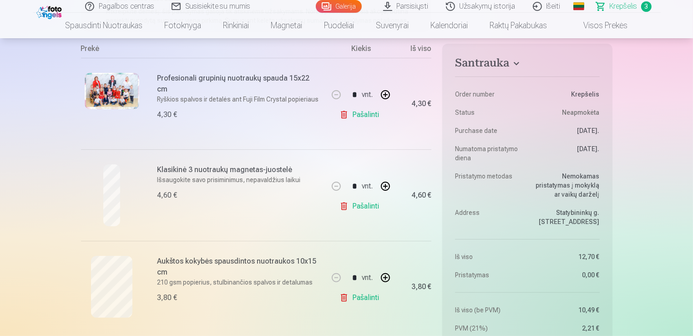
scroll to position [182, 0]
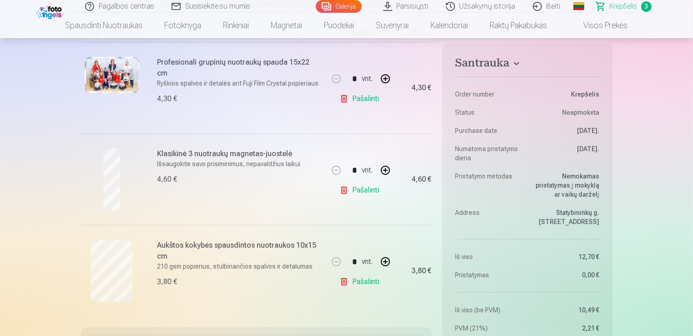
click at [197, 159] on p "Išsaugokite savo prisiminimus, nepavaldžius laikui" at bounding box center [239, 163] width 164 height 9
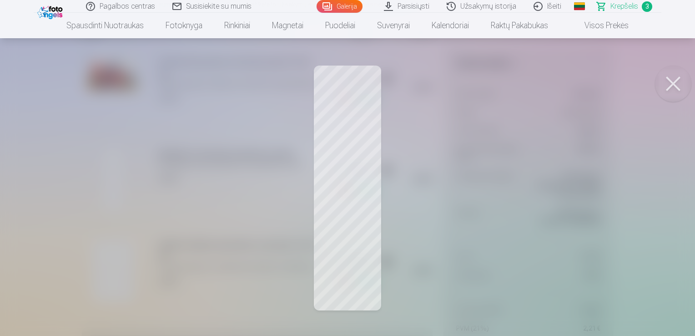
click at [670, 86] on button at bounding box center [673, 83] width 36 height 36
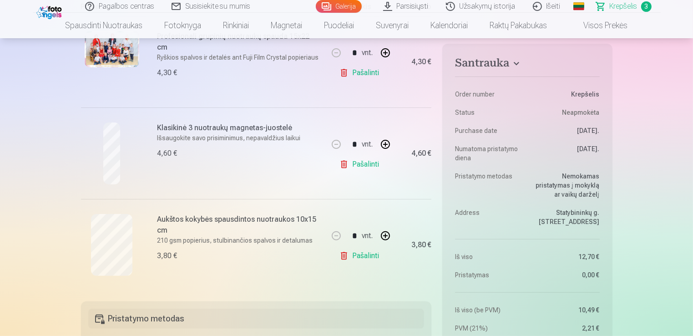
scroll to position [136, 0]
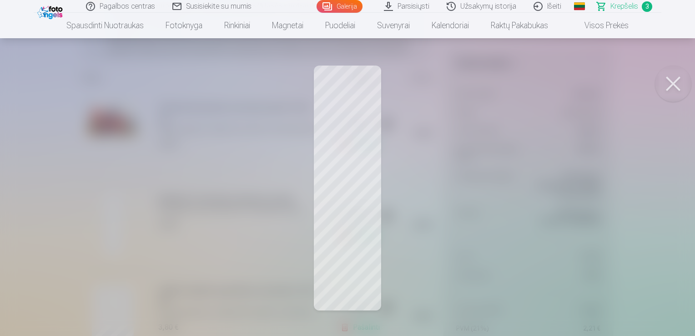
click at [330, 165] on div at bounding box center [347, 168] width 695 height 336
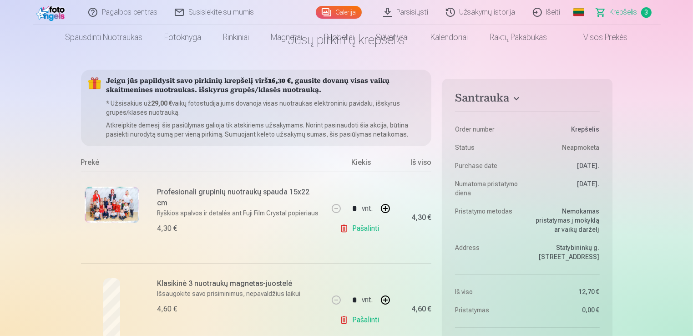
scroll to position [0, 0]
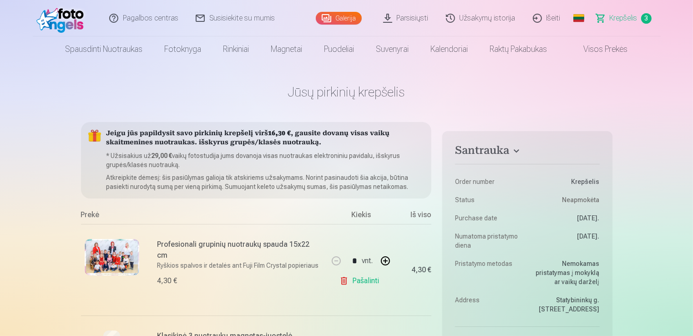
click at [344, 18] on link "Galerija" at bounding box center [339, 18] width 46 height 13
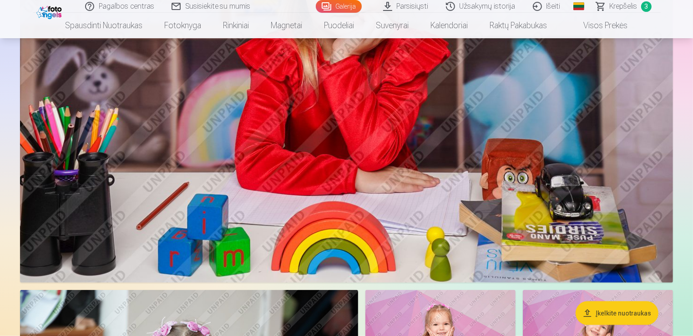
scroll to position [1228, 0]
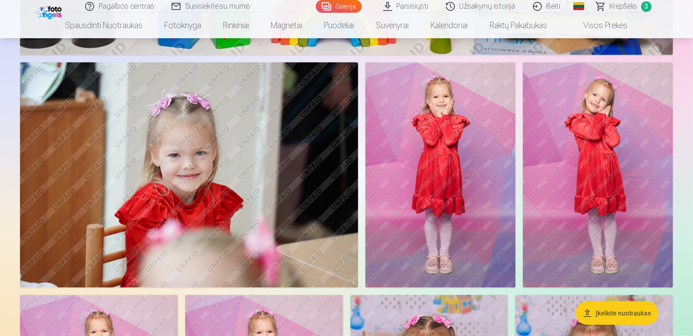
click at [462, 196] on img at bounding box center [440, 174] width 150 height 225
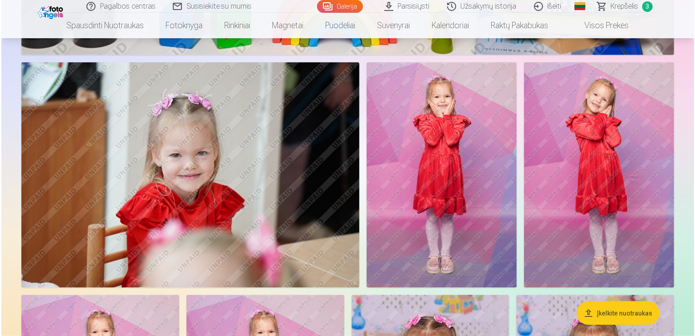
scroll to position [1230, 0]
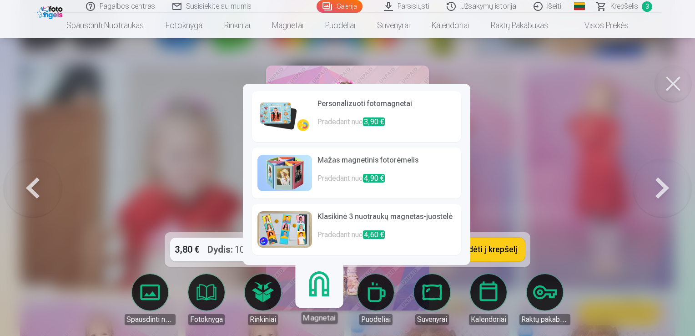
click at [364, 221] on h6 "Klasikinė 3 nuotraukų magnetas-juostelė" at bounding box center [386, 220] width 138 height 18
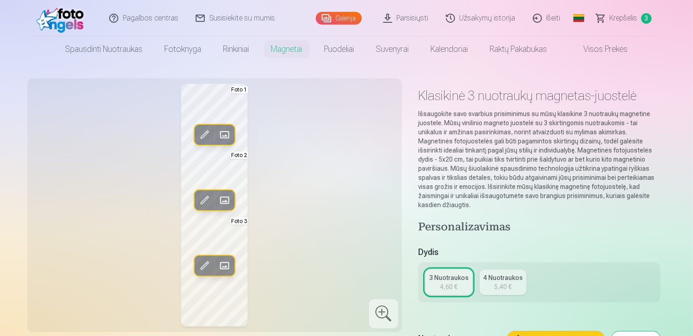
click at [509, 282] on div "5,40 €" at bounding box center [502, 286] width 17 height 9
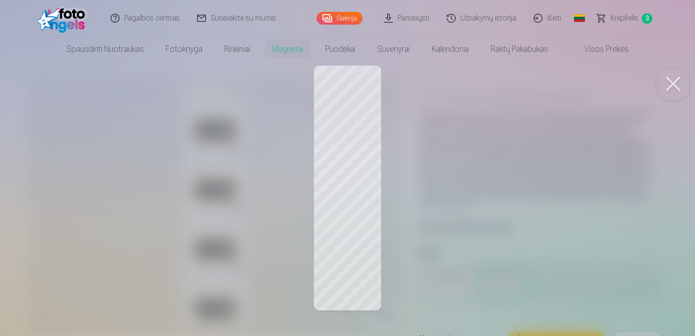
click at [337, 272] on div at bounding box center [347, 168] width 695 height 336
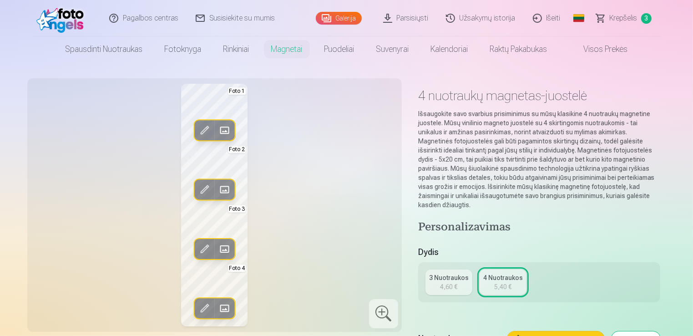
click at [226, 307] on span at bounding box center [224, 308] width 15 height 15
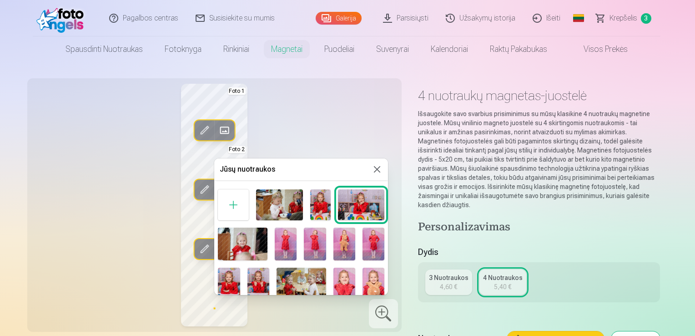
click at [380, 167] on div "Jūsų nuotraukos" at bounding box center [301, 169] width 174 height 22
click at [626, 16] on div at bounding box center [347, 168] width 695 height 336
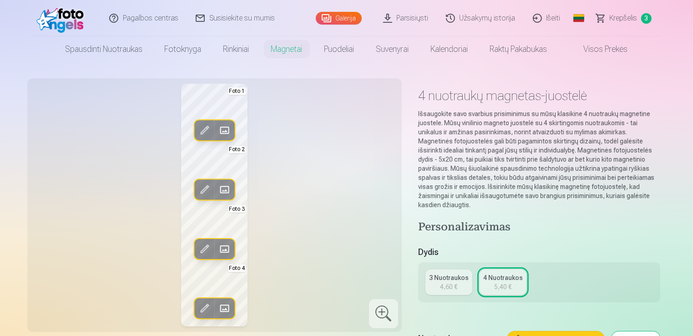
drag, startPoint x: 621, startPoint y: 13, endPoint x: 611, endPoint y: 4, distance: 13.8
click at [621, 13] on span "Krepšelis" at bounding box center [623, 18] width 28 height 11
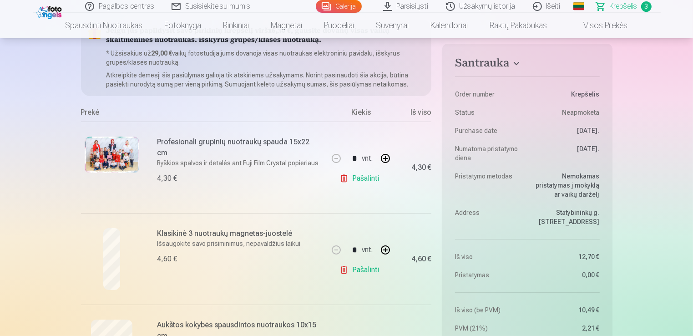
scroll to position [182, 0]
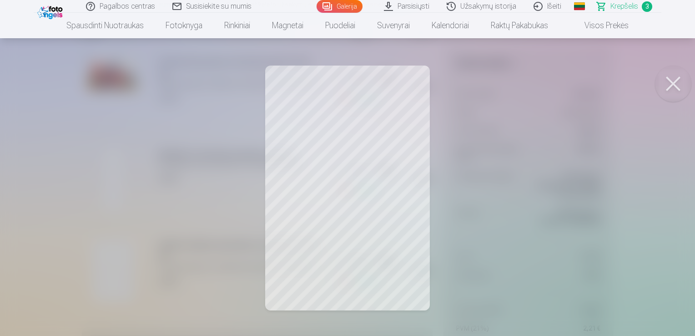
click at [675, 86] on button at bounding box center [673, 83] width 36 height 36
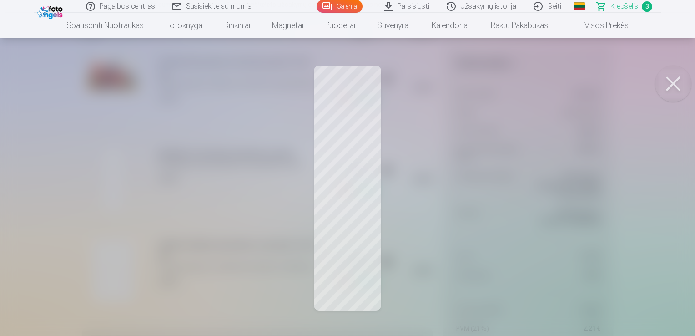
click at [679, 78] on button at bounding box center [673, 83] width 36 height 36
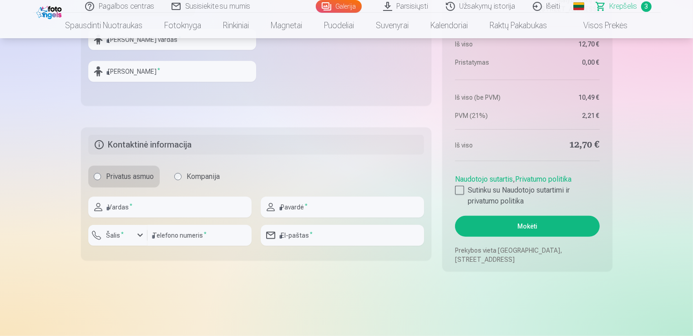
scroll to position [637, 0]
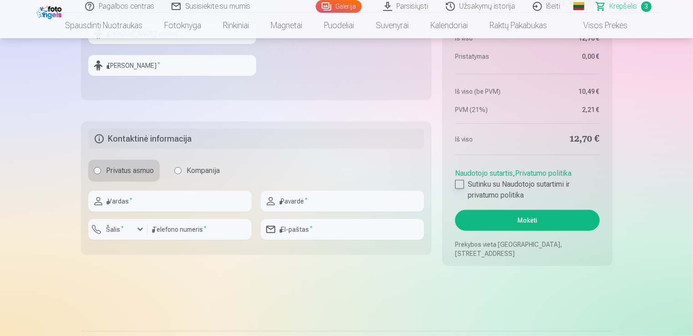
click at [458, 185] on div at bounding box center [459, 184] width 9 height 9
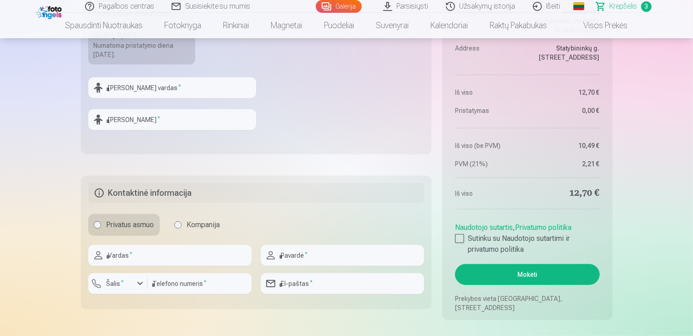
scroll to position [500, 0]
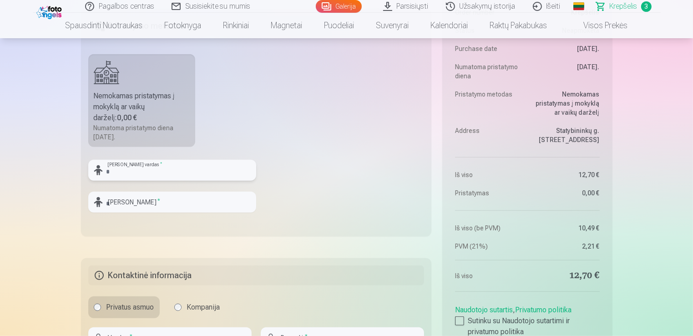
drag, startPoint x: 168, startPoint y: 172, endPoint x: 167, endPoint y: 165, distance: 7.7
click at [168, 172] on input "text" at bounding box center [172, 170] width 168 height 21
type input "******"
click at [130, 206] on input "text" at bounding box center [172, 201] width 168 height 21
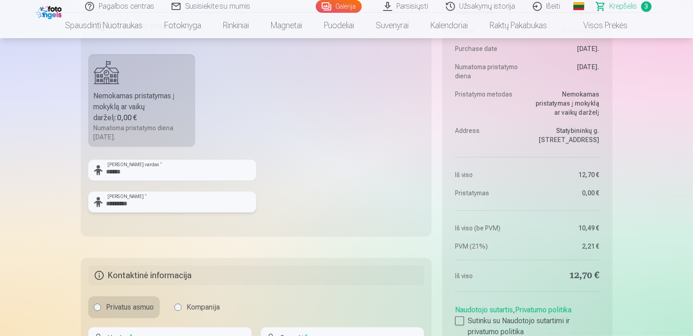
type input "*********"
click at [322, 188] on fieldset "Pristatymo metodas Nemokamas pristatymas į mokyklą ar vaikų darželį : 0,00 € Nu…" at bounding box center [256, 122] width 351 height 227
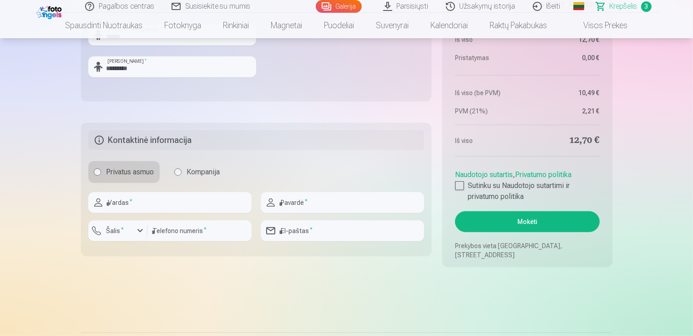
scroll to position [637, 0]
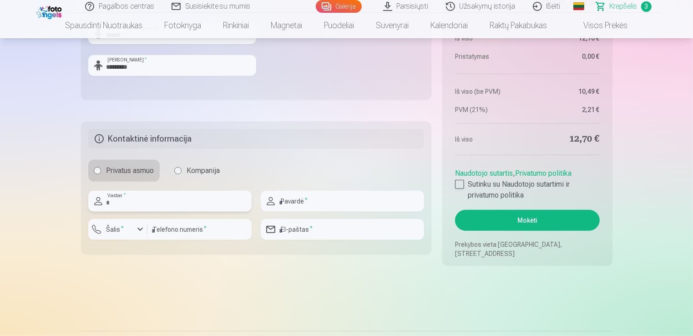
click at [211, 201] on input "text" at bounding box center [169, 201] width 163 height 21
type input "****"
drag, startPoint x: 320, startPoint y: 196, endPoint x: 322, endPoint y: 200, distance: 5.3
click at [320, 196] on input "text" at bounding box center [342, 201] width 163 height 21
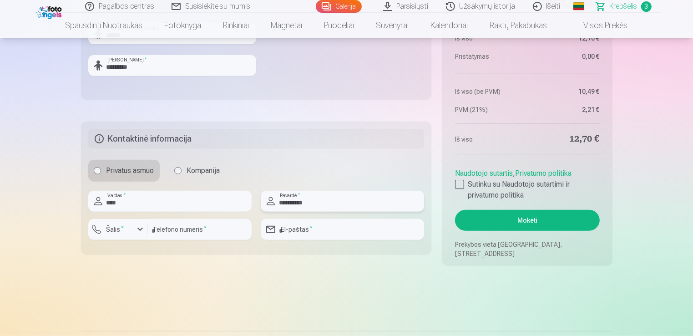
type input "**********"
click at [222, 229] on input "number" at bounding box center [199, 229] width 104 height 21
click at [130, 231] on div "button" at bounding box center [119, 230] width 27 height 9
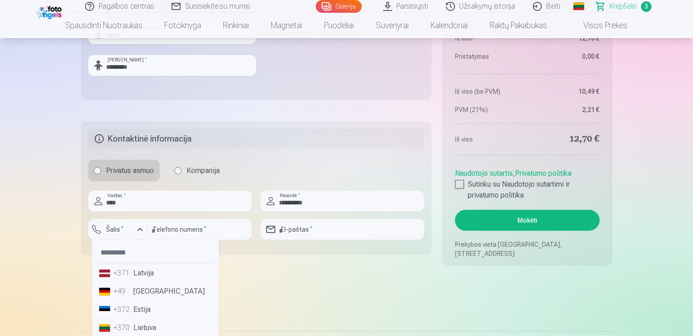
scroll to position [637, 0]
click at [149, 323] on li "+370 Lietuva" at bounding box center [156, 327] width 120 height 18
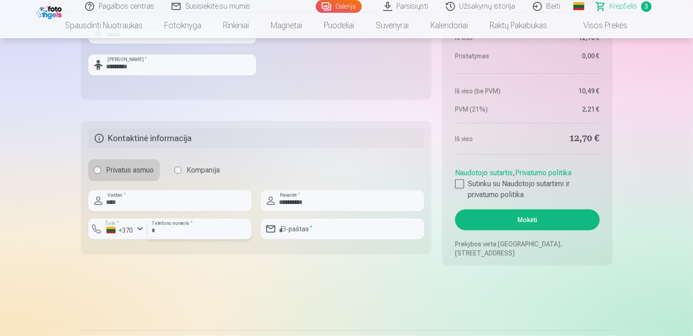
click at [208, 234] on input "number" at bounding box center [199, 228] width 104 height 21
type input "********"
click at [347, 231] on input "email" at bounding box center [342, 228] width 163 height 21
click at [357, 226] on input "**********" at bounding box center [342, 228] width 163 height 21
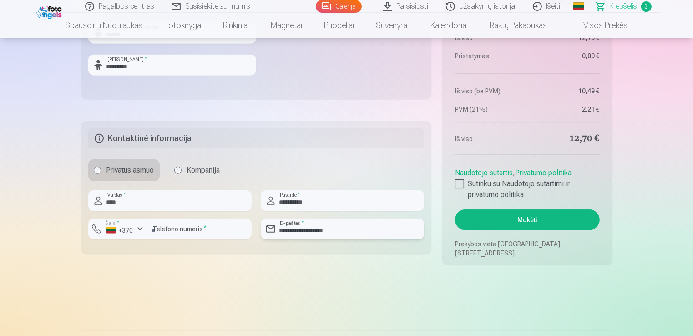
click at [357, 226] on input "**********" at bounding box center [342, 228] width 163 height 21
type input "**********"
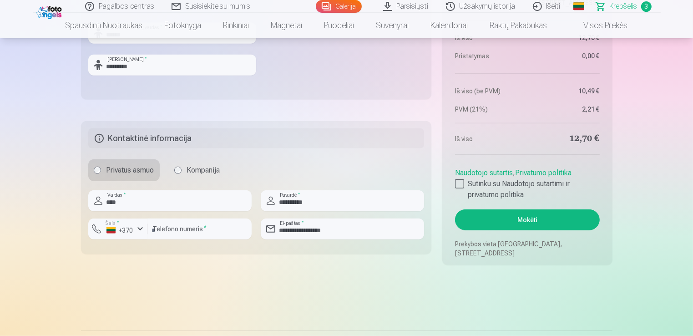
drag, startPoint x: 392, startPoint y: 296, endPoint x: 396, endPoint y: 291, distance: 6.2
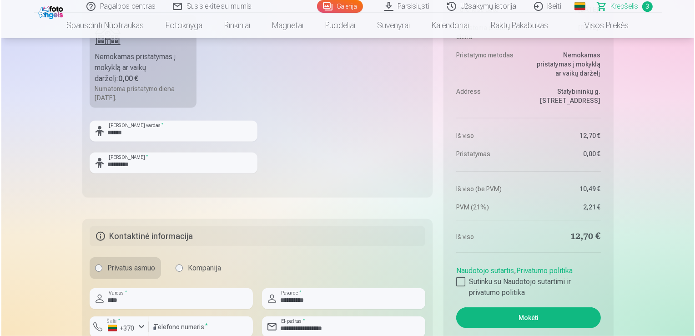
scroll to position [592, 0]
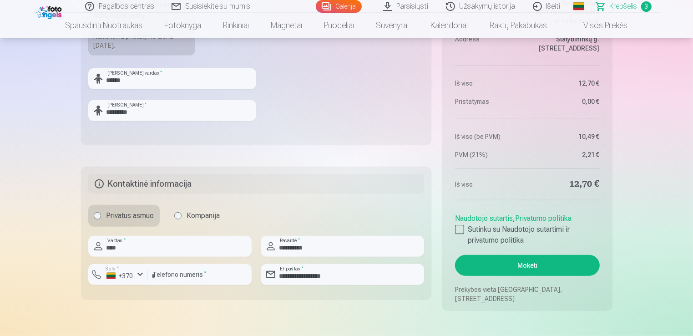
click at [513, 268] on button "Mokėti" at bounding box center [527, 265] width 144 height 21
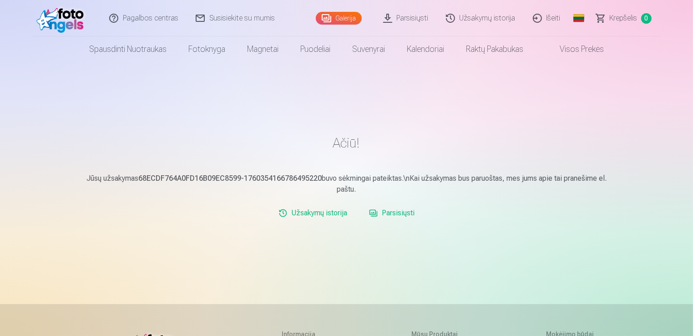
click at [407, 19] on link "Parsisiųsti" at bounding box center [406, 18] width 63 height 36
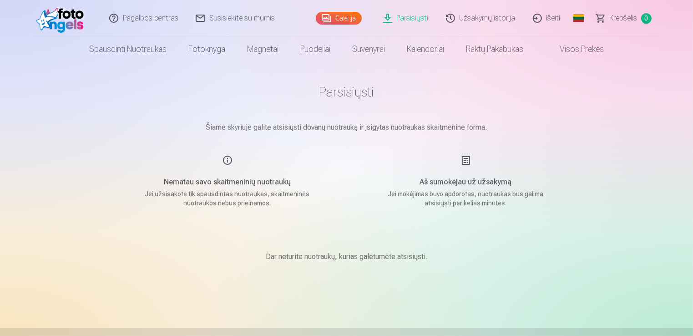
click at [351, 131] on p "Šiame skyriuje galite atsisiųsti dovanų nuotrauką ir įsigytas nuotraukas skaitm…" at bounding box center [346, 127] width 455 height 11
click at [357, 126] on p "Šiame skyriuje galite atsisiųsti dovanų nuotrauką ir įsigytas nuotraukas skaitm…" at bounding box center [346, 127] width 455 height 11
click at [466, 206] on p "Jei mokėjimas buvo apdorotas, nuotraukas bus galima atsisiųsti per kelias minut…" at bounding box center [465, 198] width 173 height 18
click at [462, 165] on div "Aš sumokėjau už užsakymą Jei mokėjimas buvo apdorotas, nuotraukas bus galima at…" at bounding box center [465, 181] width 216 height 53
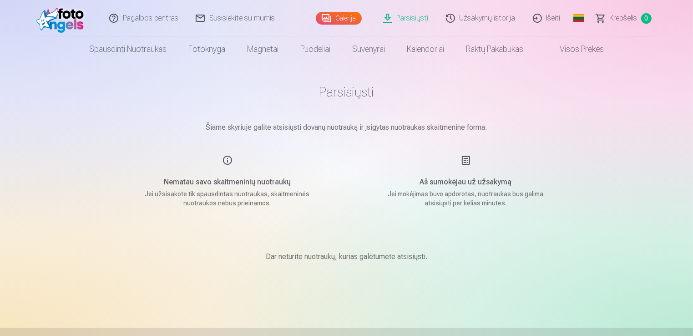
click at [353, 7] on div "Galerija" at bounding box center [341, 18] width 50 height 36
click at [348, 15] on link "Galerija" at bounding box center [339, 18] width 46 height 13
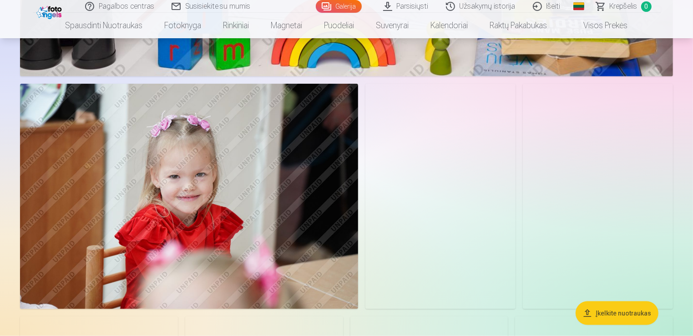
scroll to position [1228, 0]
